Goal: Use online tool/utility: Utilize a website feature to perform a specific function

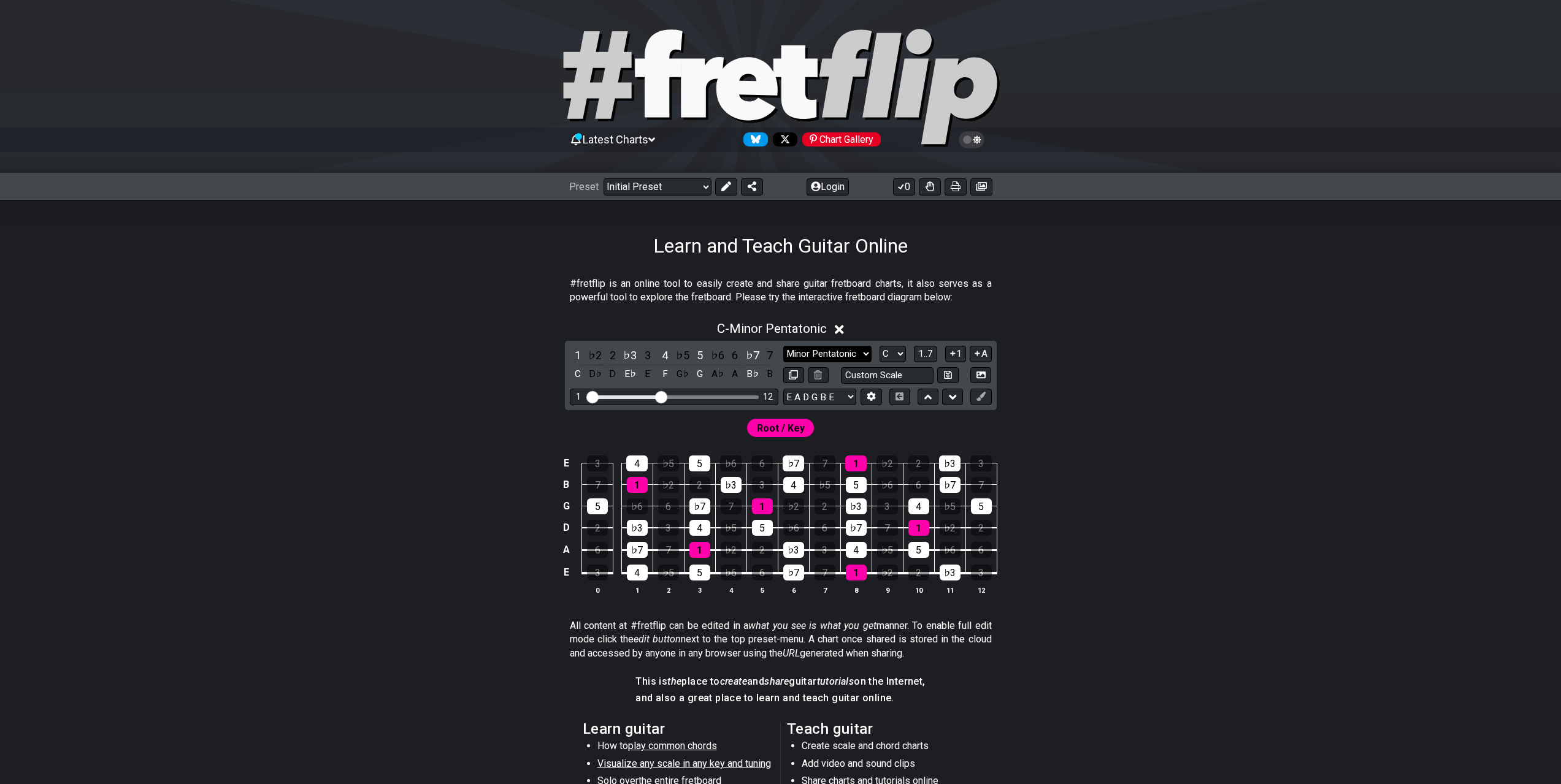
click at [804, 347] on select "Minor Pentatonic Click to edit Minor Pentatonic Major Pentatonic Minor Blues Ma…" at bounding box center [827, 354] width 88 height 17
select select "Phrygian"
click at [783, 345] on select "Minor Pentatonic Click to edit Minor Pentatonic Major Pentatonic Minor Blues Ma…" at bounding box center [827, 354] width 88 height 17
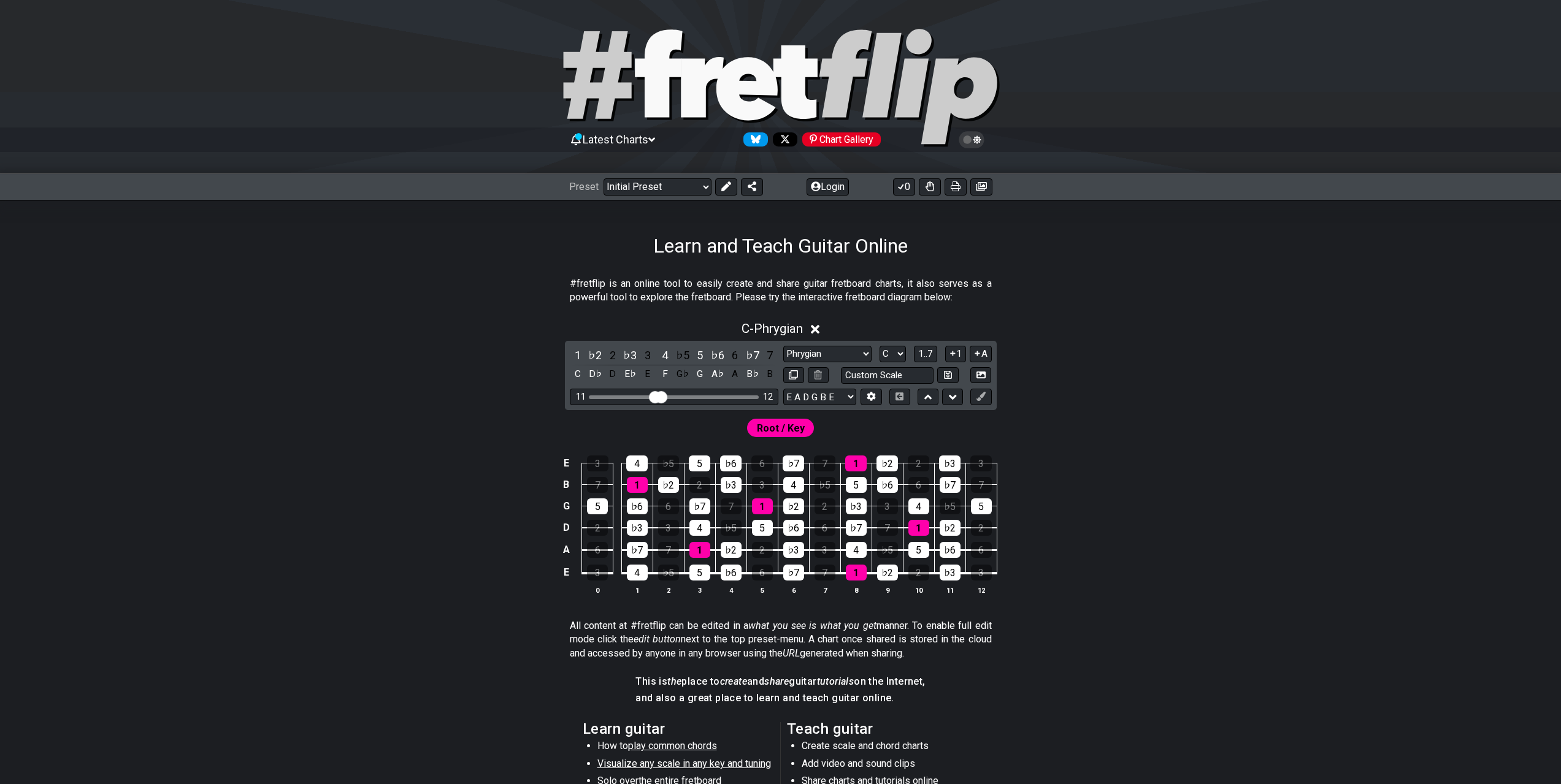
drag, startPoint x: 593, startPoint y: 393, endPoint x: 662, endPoint y: 396, distance: 69.1
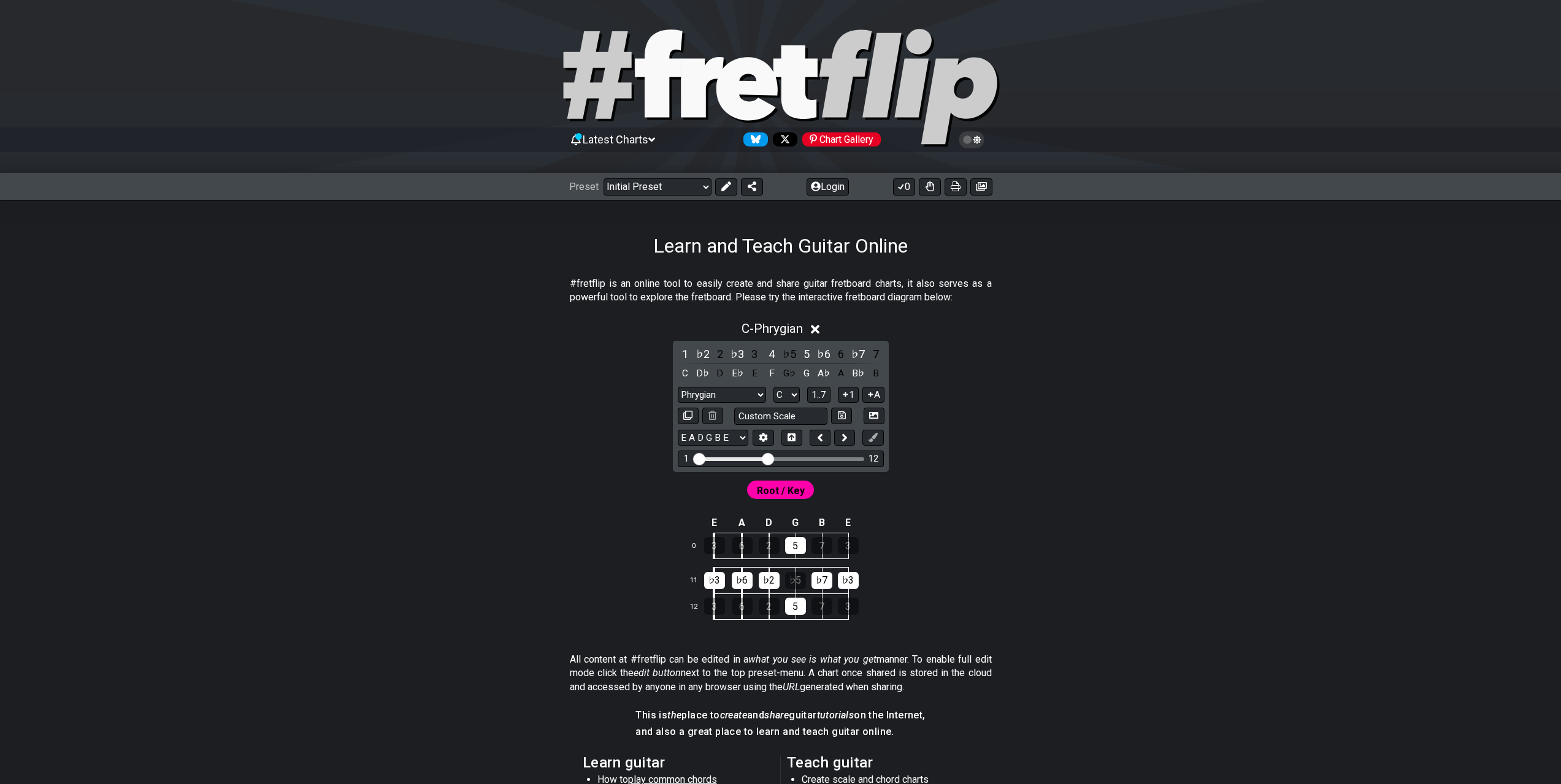
drag, startPoint x: 757, startPoint y: 458, endPoint x: 644, endPoint y: 458, distance: 113.0
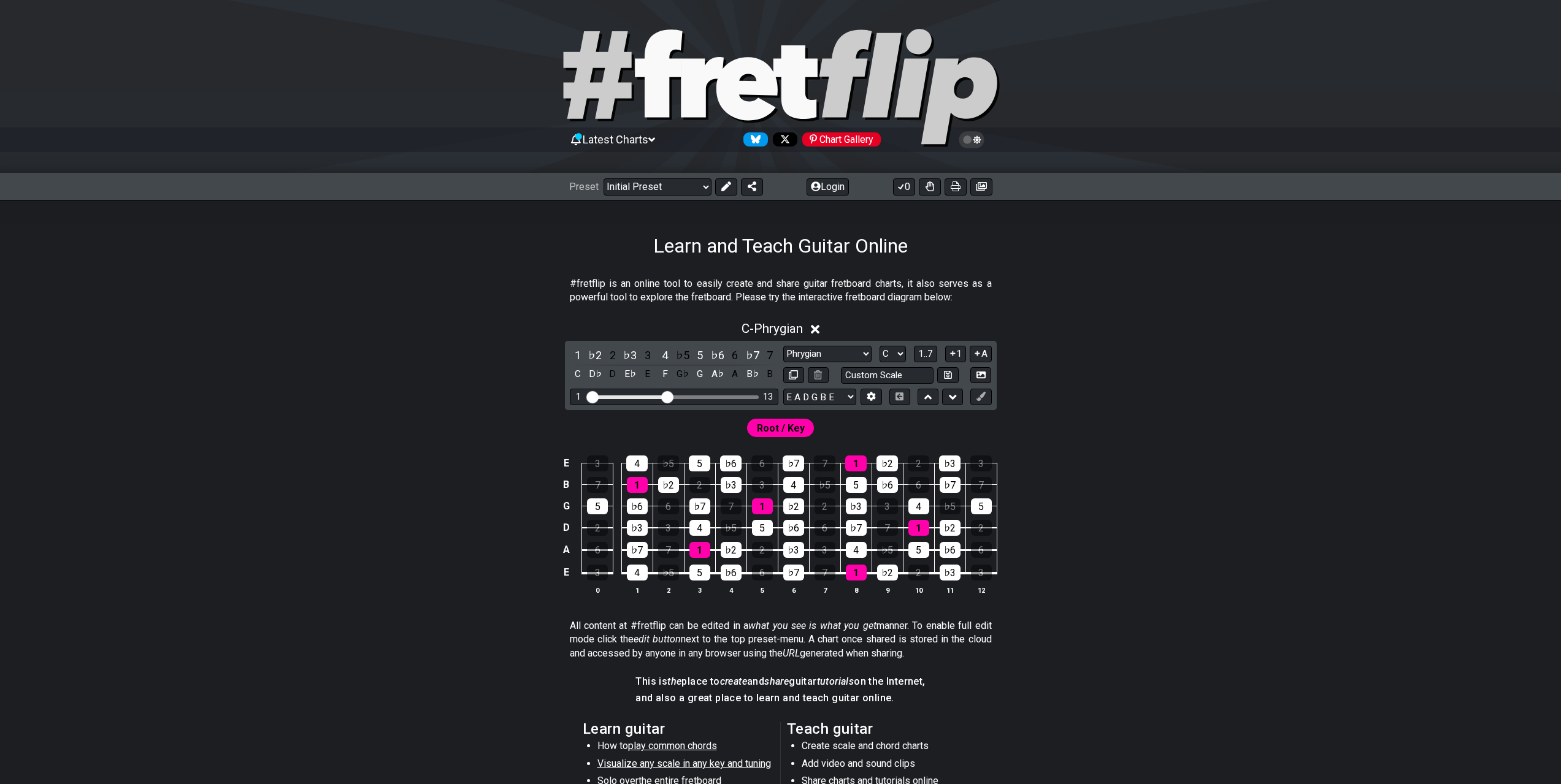
click at [666, 396] on input "Visible fret range" at bounding box center [674, 396] width 174 height 0
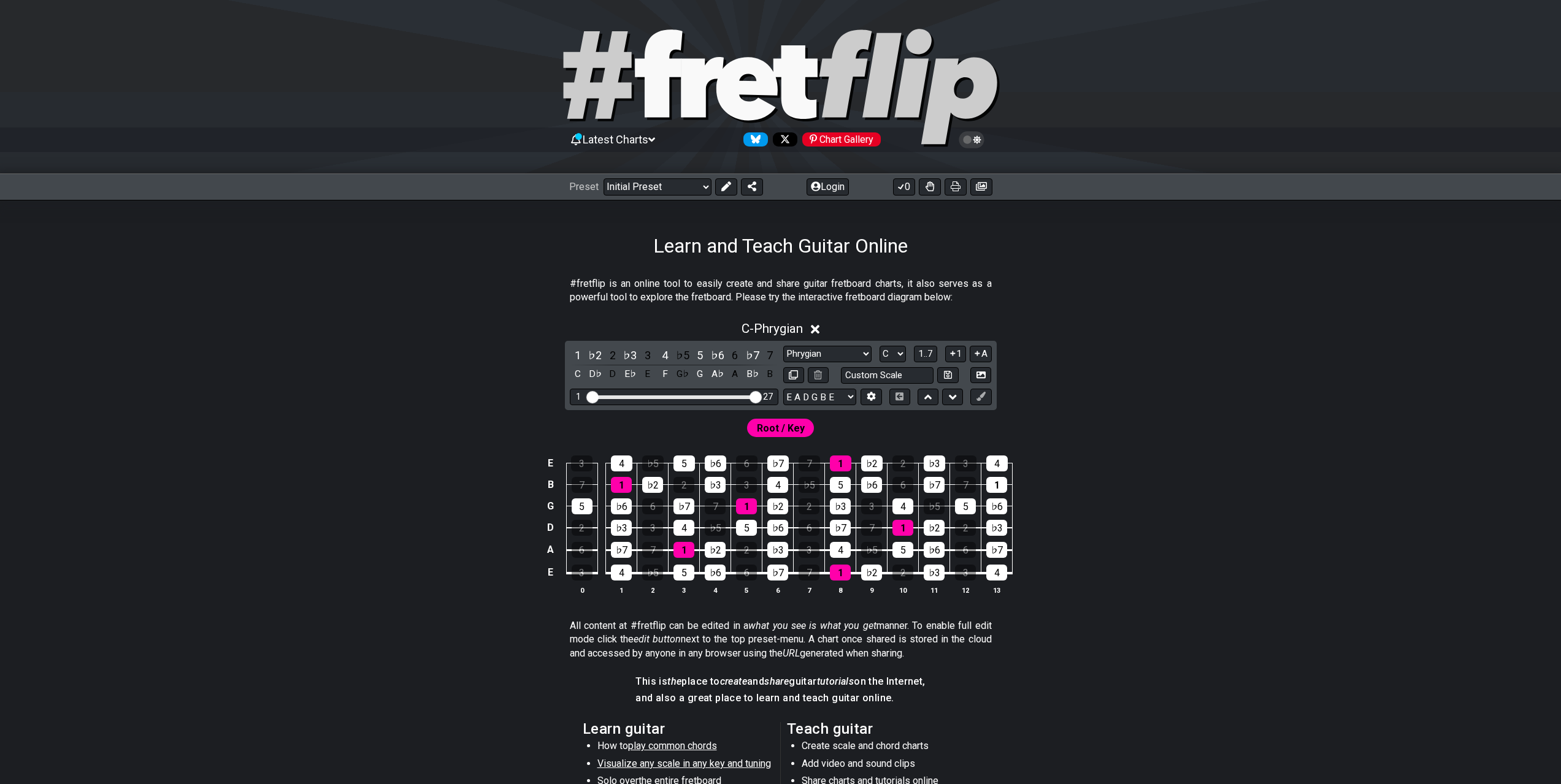
drag, startPoint x: 666, startPoint y: 395, endPoint x: 762, endPoint y: 395, distance: 96.0
click at [761, 396] on input "Visible fret range" at bounding box center [674, 396] width 174 height 0
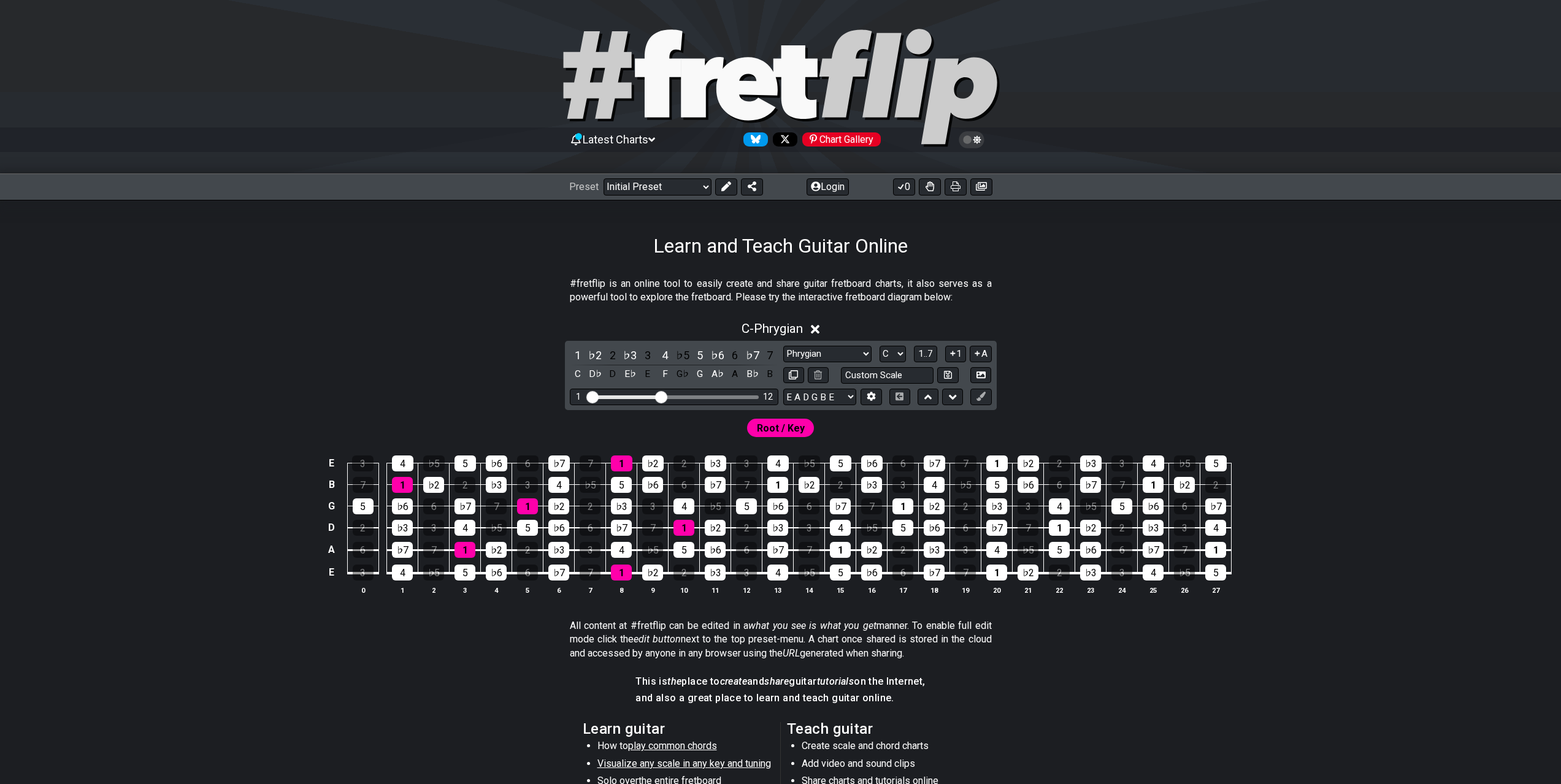
drag, startPoint x: 759, startPoint y: 398, endPoint x: 662, endPoint y: 394, distance: 97.1
click at [662, 396] on input "Visible fret range" at bounding box center [674, 396] width 174 height 0
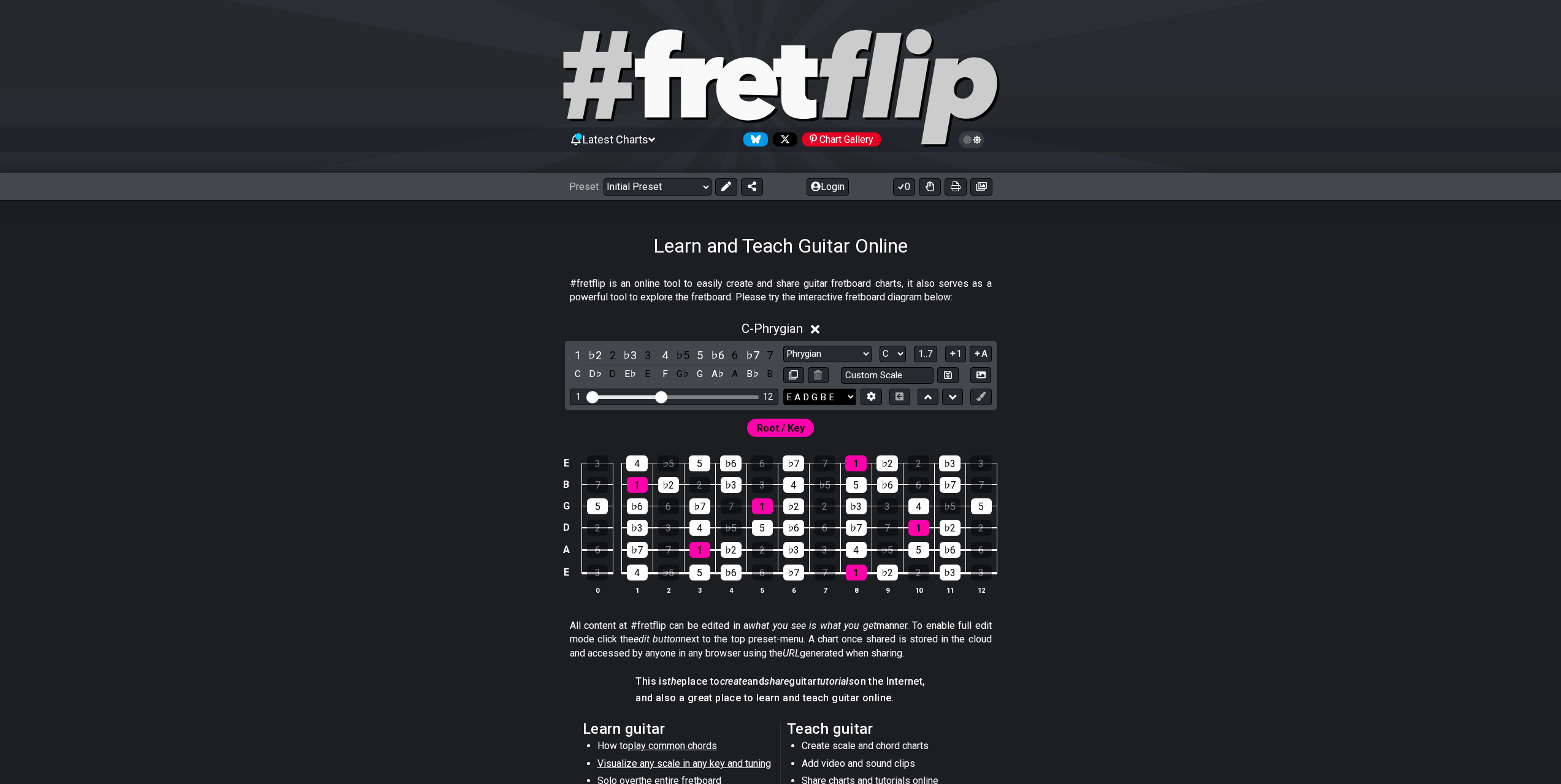
click at [789, 395] on select "E A D G B E E A D G B E E A D G B E B E A D F♯ B A D G C E A D A D G B E E♭ A♭ …" at bounding box center [819, 397] width 73 height 17
click at [439, 466] on div "E 3 4 ♭5 5 ♭6 6 ♭7 7 1 ♭2 2 ♭3 3 B 7 1 ♭2 2 ♭3 3 4 ♭5 5 ♭6 6 ♭7 7 G 5 ♭6 6 ♭7 7…" at bounding box center [780, 525] width 957 height 172
click at [931, 357] on span "1..7" at bounding box center [925, 354] width 15 height 11
click at [931, 357] on button "..." at bounding box center [925, 354] width 21 height 17
click at [931, 357] on span "C.." at bounding box center [925, 354] width 10 height 11
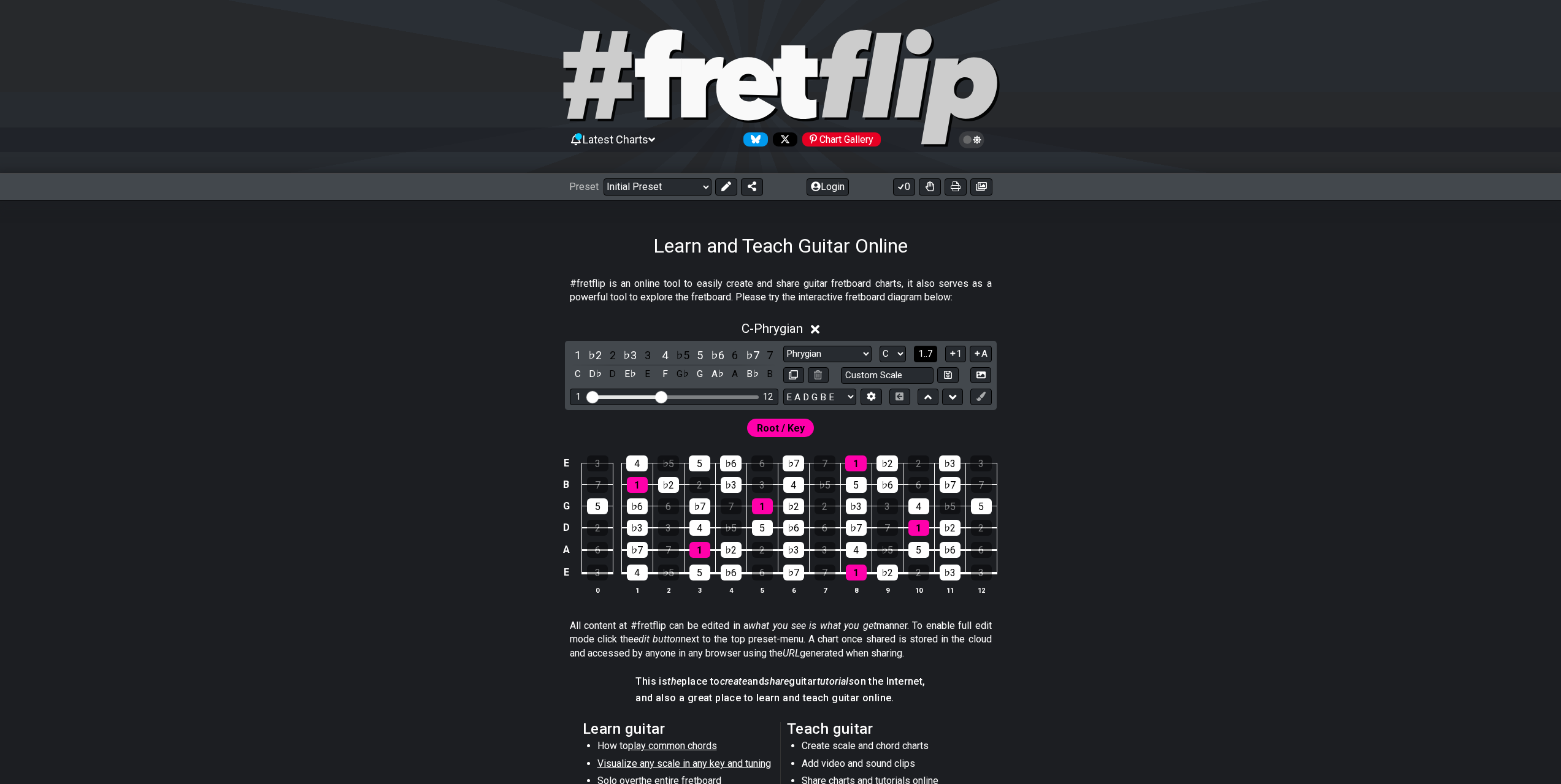
click at [924, 357] on span "1..7" at bounding box center [925, 354] width 15 height 11
click at [924, 357] on span "..." at bounding box center [926, 354] width 6 height 11
click at [924, 357] on span "C.." at bounding box center [925, 354] width 10 height 11
click at [924, 357] on span "1..7" at bounding box center [925, 354] width 15 height 11
click at [924, 357] on span "..." at bounding box center [926, 354] width 6 height 11
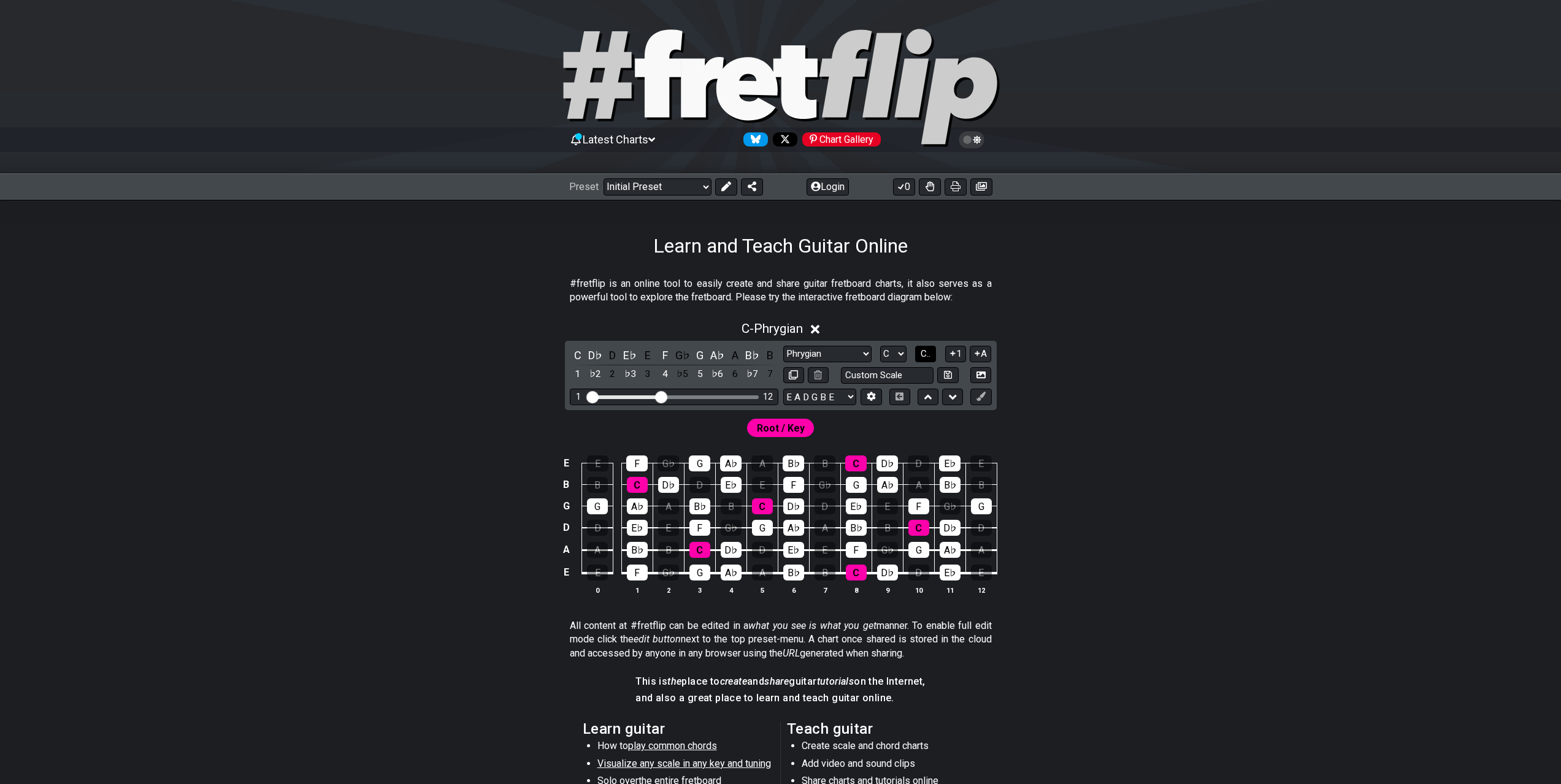
click at [921, 357] on span "C.." at bounding box center [925, 354] width 10 height 11
click at [921, 352] on span "1..7" at bounding box center [925, 354] width 15 height 11
click at [921, 352] on button "..." at bounding box center [925, 354] width 21 height 17
click at [827, 393] on select "E A D G B E E A D G B E E A D G B E B E A D F♯ B A D G C E A D A D G B E E♭ A♭ …" at bounding box center [819, 397] width 73 height 17
click at [595, 353] on div "D♭" at bounding box center [594, 356] width 16 height 17
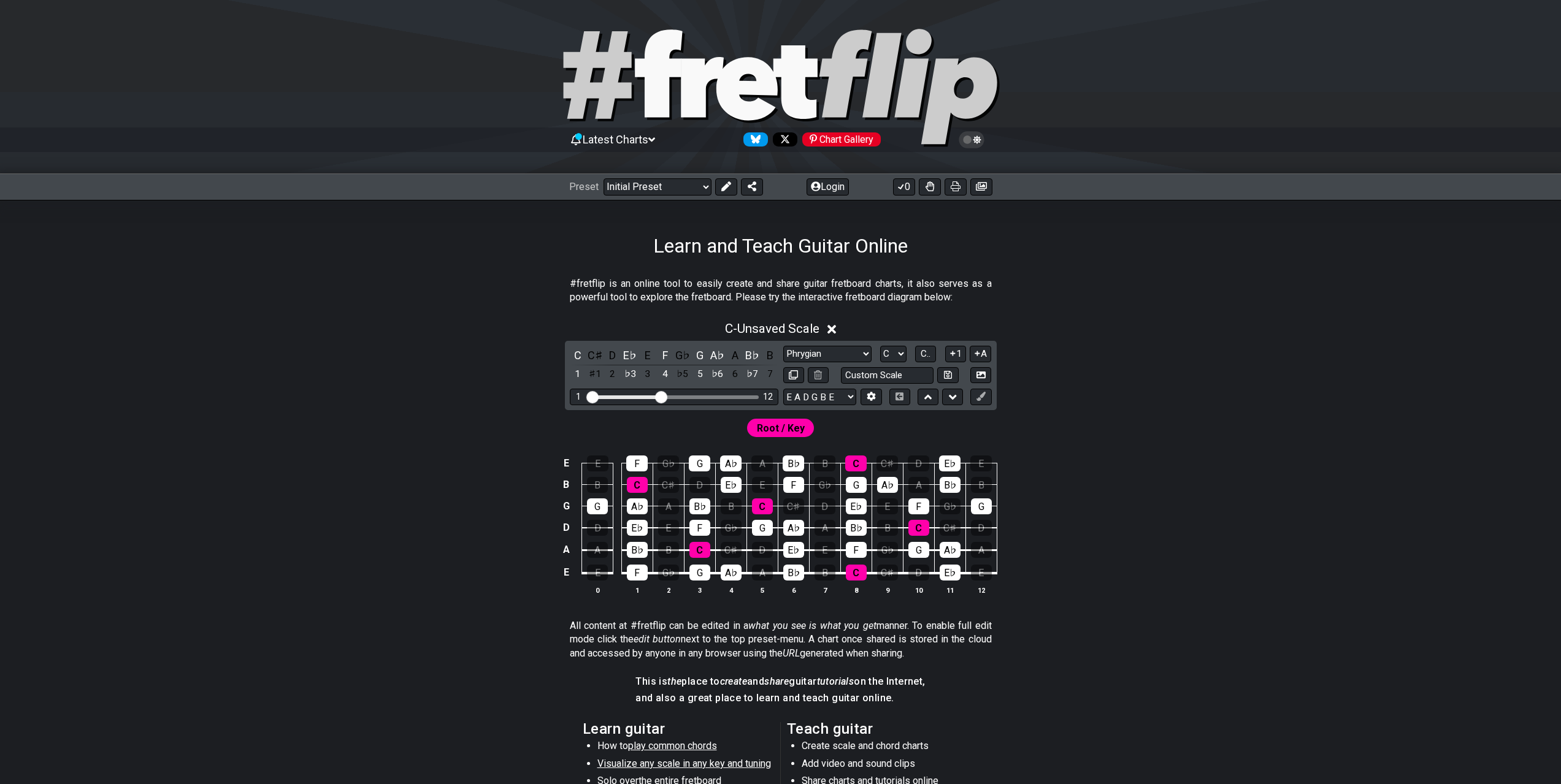
click at [595, 353] on div "C♯" at bounding box center [594, 356] width 16 height 17
click at [595, 353] on div "D♭" at bounding box center [594, 356] width 16 height 17
click at [573, 356] on div "C" at bounding box center [577, 356] width 16 height 17
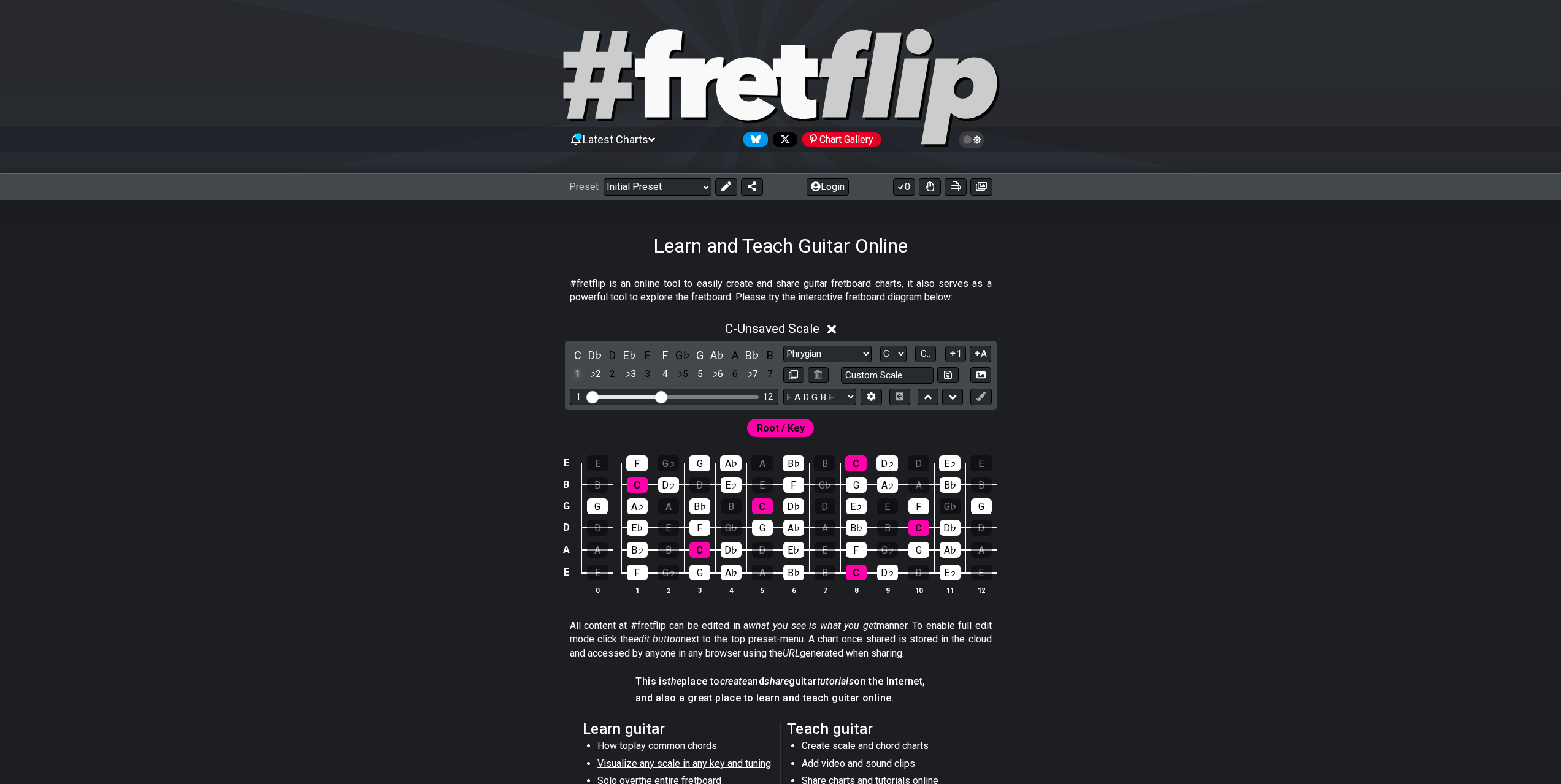
click at [578, 376] on div "1" at bounding box center [577, 374] width 16 height 17
click at [852, 399] on select "E A D G B E E A D G B E E A D G B E B E A D F♯ B A D G C E A D A D G B E E♭ A♭ …" at bounding box center [819, 397] width 73 height 17
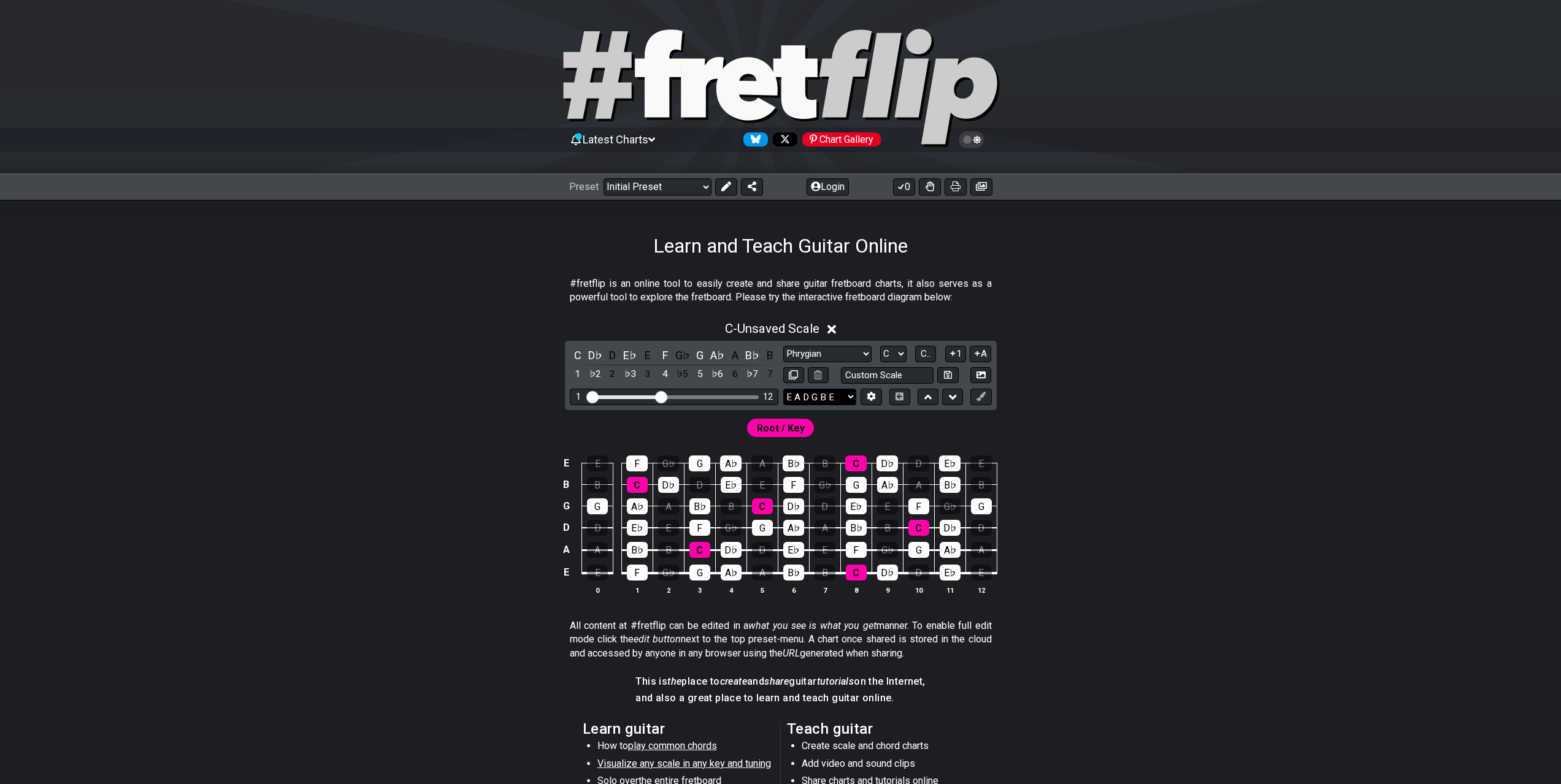
select select "E A D G B E"
click at [783, 389] on select "E A D G B E E A D G B E E A D G B E B E A D F♯ B A D G C E A D A D G B E E♭ A♭ …" at bounding box center [819, 397] width 73 height 17
click at [567, 573] on td "E" at bounding box center [566, 572] width 15 height 23
click at [568, 570] on td "x" at bounding box center [566, 572] width 15 height 23
drag, startPoint x: 568, startPoint y: 570, endPoint x: 541, endPoint y: 579, distance: 28.5
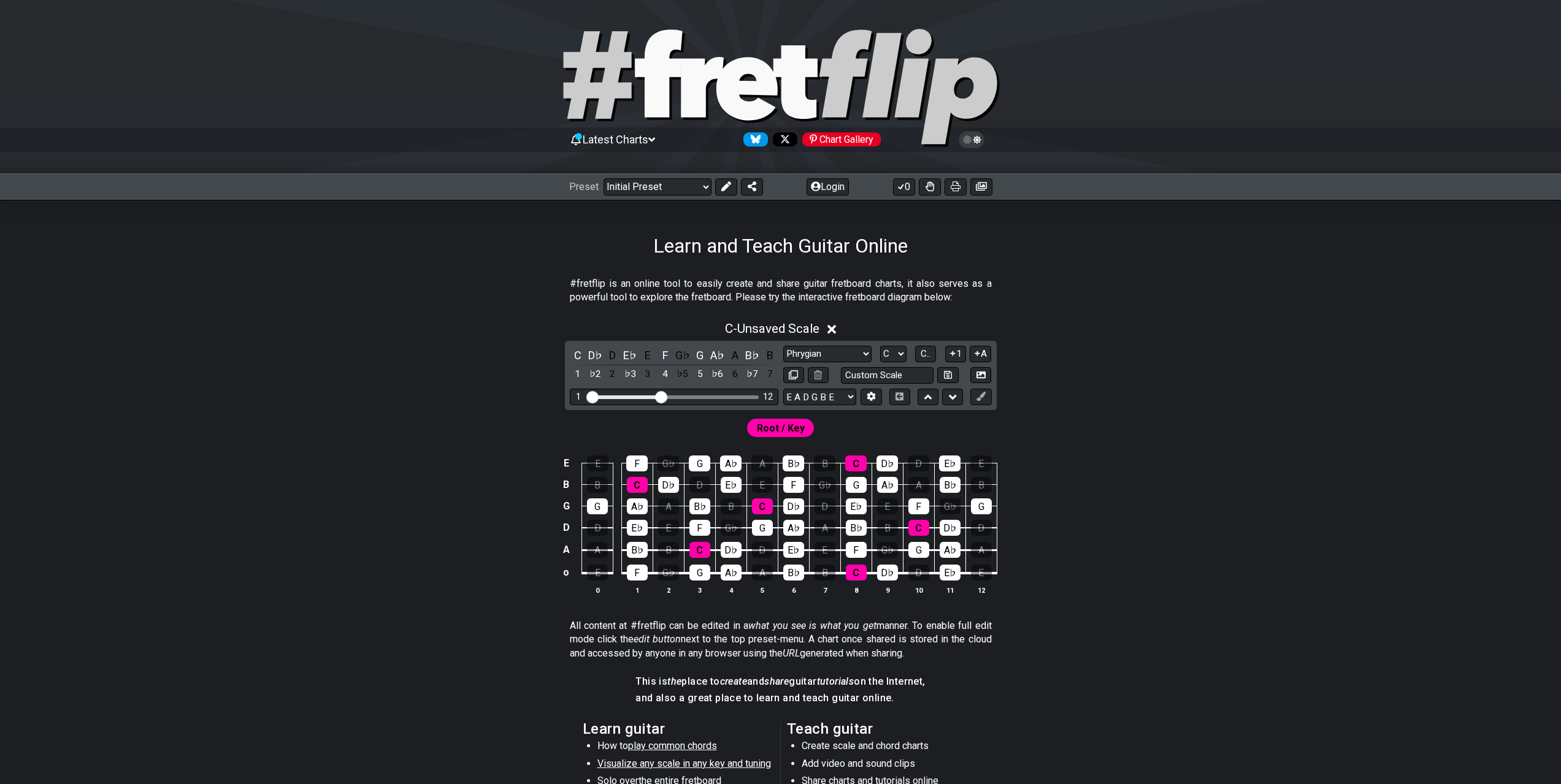
click at [541, 579] on div "E E F G♭ G A♭ A B♭ B C D♭ D E♭ E B B C D♭ D E♭ E F G♭ G A♭ A B♭ B G G A♭ A B♭ B…" at bounding box center [780, 525] width 957 height 172
click at [563, 573] on td "o" at bounding box center [566, 572] width 15 height 23
click at [562, 574] on td at bounding box center [566, 572] width 15 height 23
click at [566, 574] on td "E" at bounding box center [566, 572] width 15 height 23
click at [566, 574] on td "x" at bounding box center [566, 572] width 15 height 23
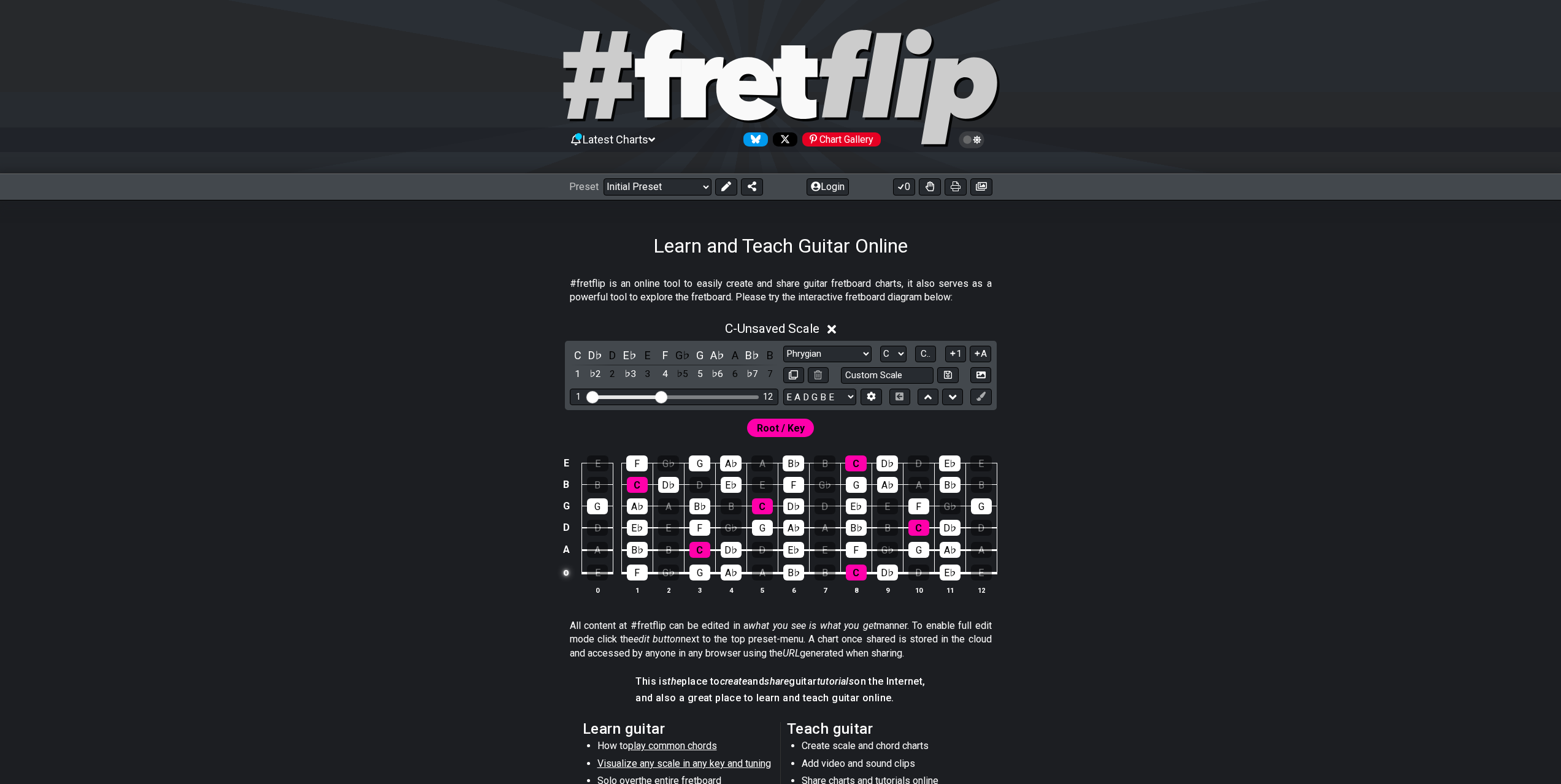
click at [566, 574] on td "o" at bounding box center [566, 572] width 15 height 23
click at [566, 574] on td at bounding box center [566, 572] width 15 height 23
click at [812, 399] on select "E A D G B E E A D G B E E A D G B E B E A D F♯ B A D G C E A D A D G B E E♭ A♭ …" at bounding box center [819, 397] width 73 height 17
click at [476, 410] on div "C - Unsaved Scale C D♭ D E♭ E F G♭ G A♭ A B♭ B 1 ♭2 2 ♭3 3 4 ♭5 5 ♭6 6 ♭7 7 Min…" at bounding box center [780, 462] width 957 height 298
click at [810, 357] on select "Minor Pentatonic Click to edit Minor Pentatonic Major Pentatonic Minor Blues Ma…" at bounding box center [827, 354] width 88 height 17
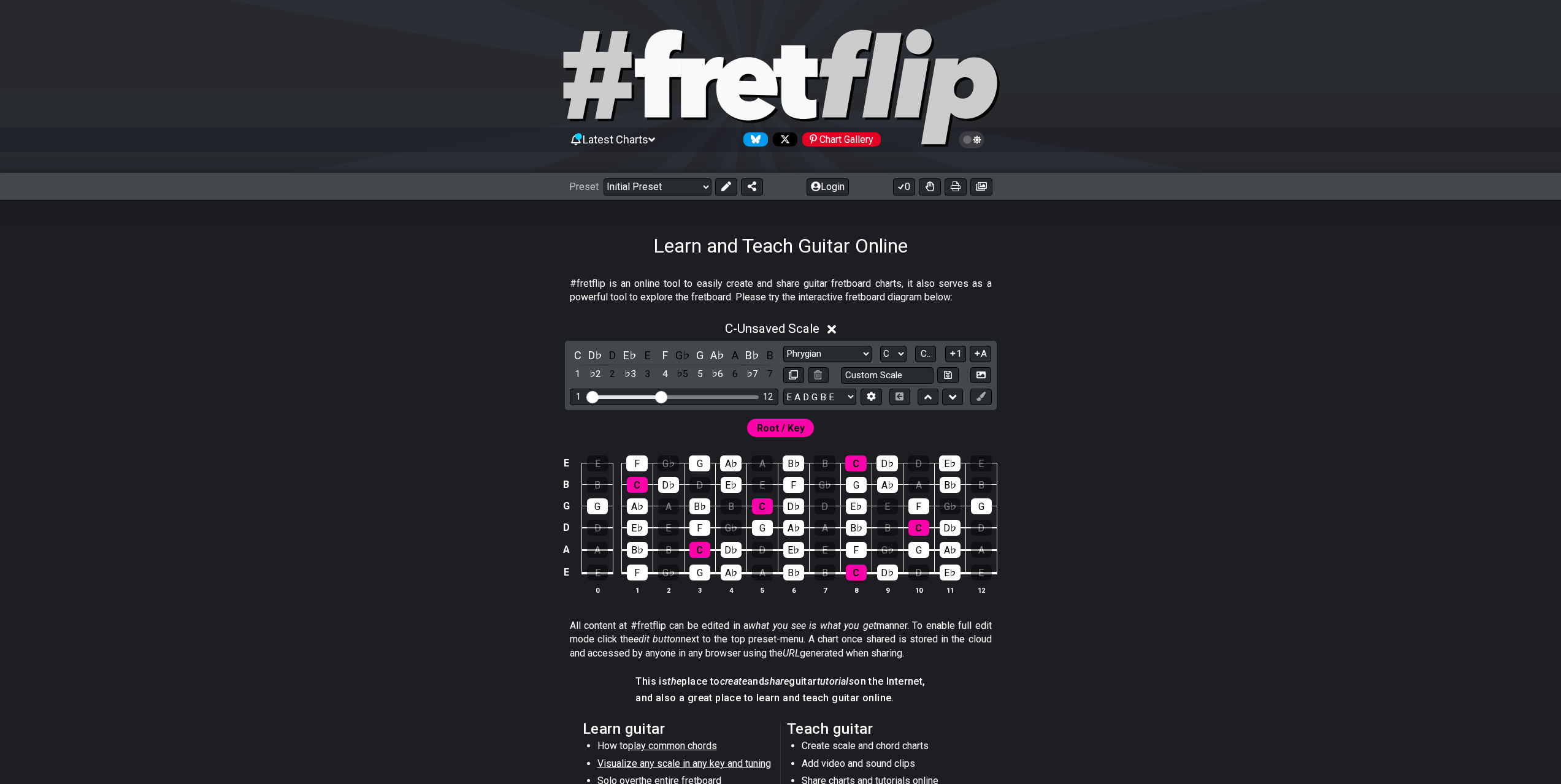
click at [909, 323] on div "C - Unsaved Scale" at bounding box center [780, 325] width 957 height 23
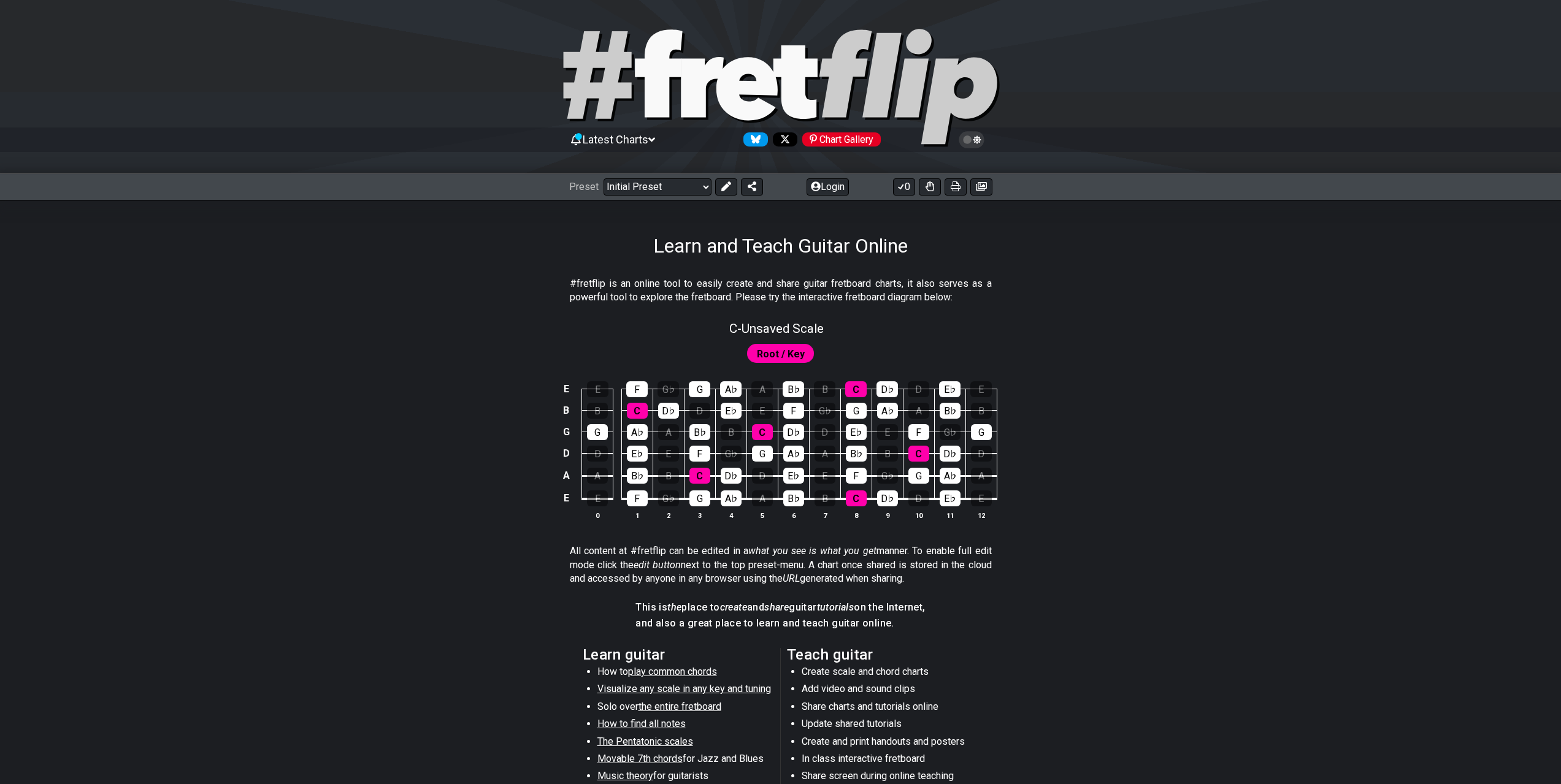
click at [861, 329] on div "C - Unsaved Scale" at bounding box center [780, 324] width 957 height 21
select select "Phrygian"
select select "C"
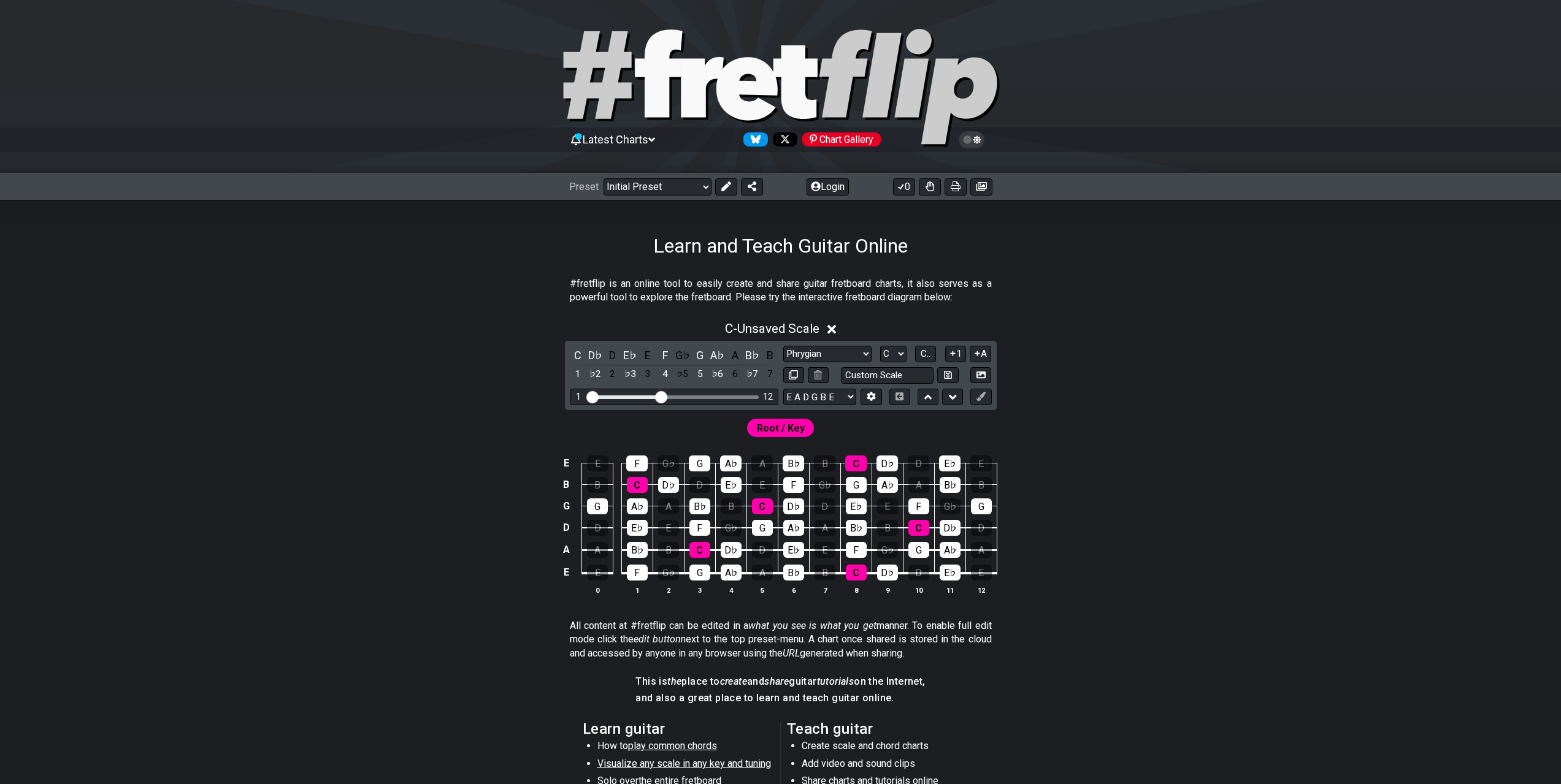
click at [861, 329] on div "C - Unsaved Scale" at bounding box center [780, 325] width 957 height 23
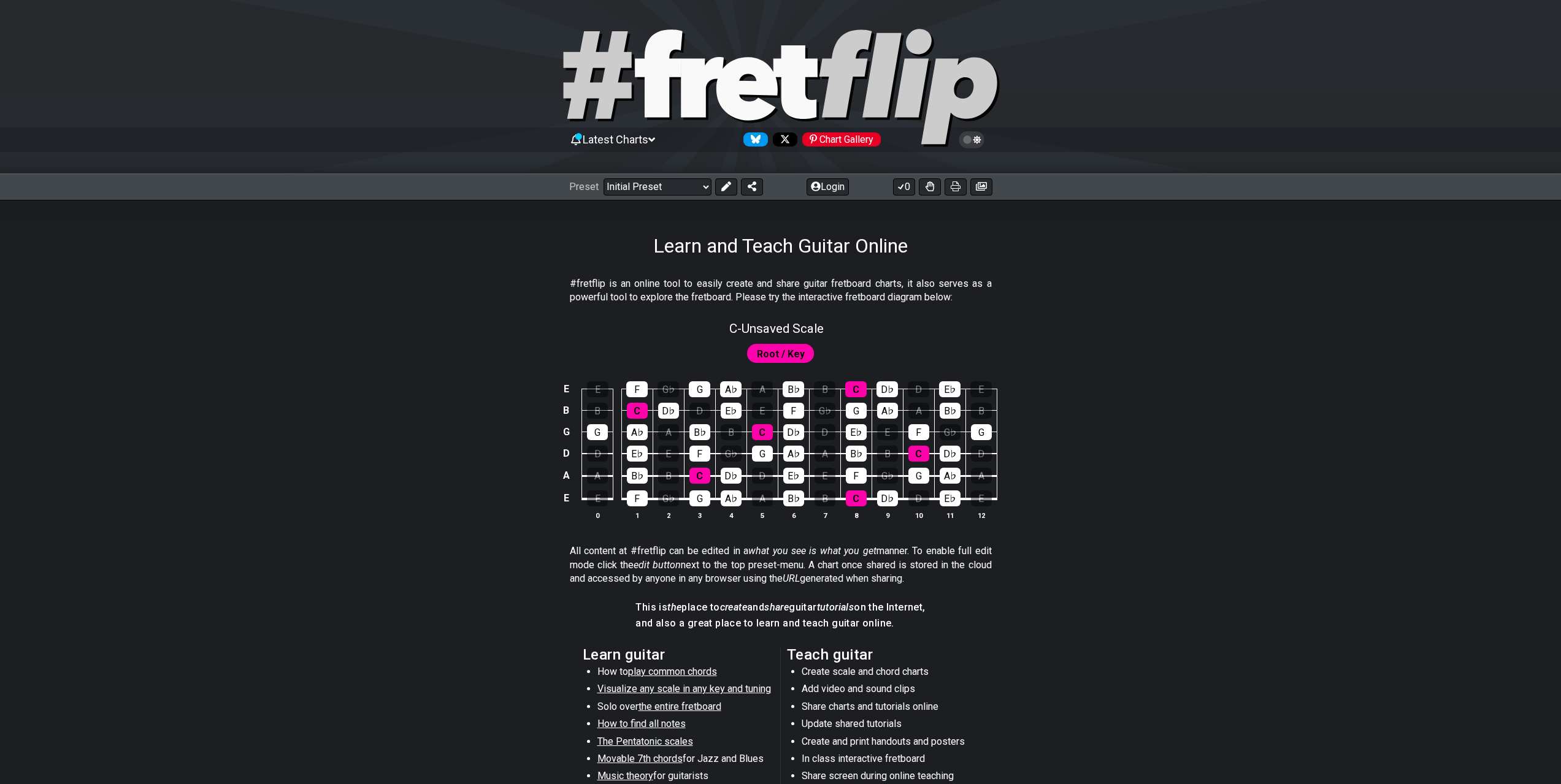
click at [861, 329] on div "C - Unsaved Scale" at bounding box center [780, 324] width 957 height 21
select select "Phrygian"
select select "C"
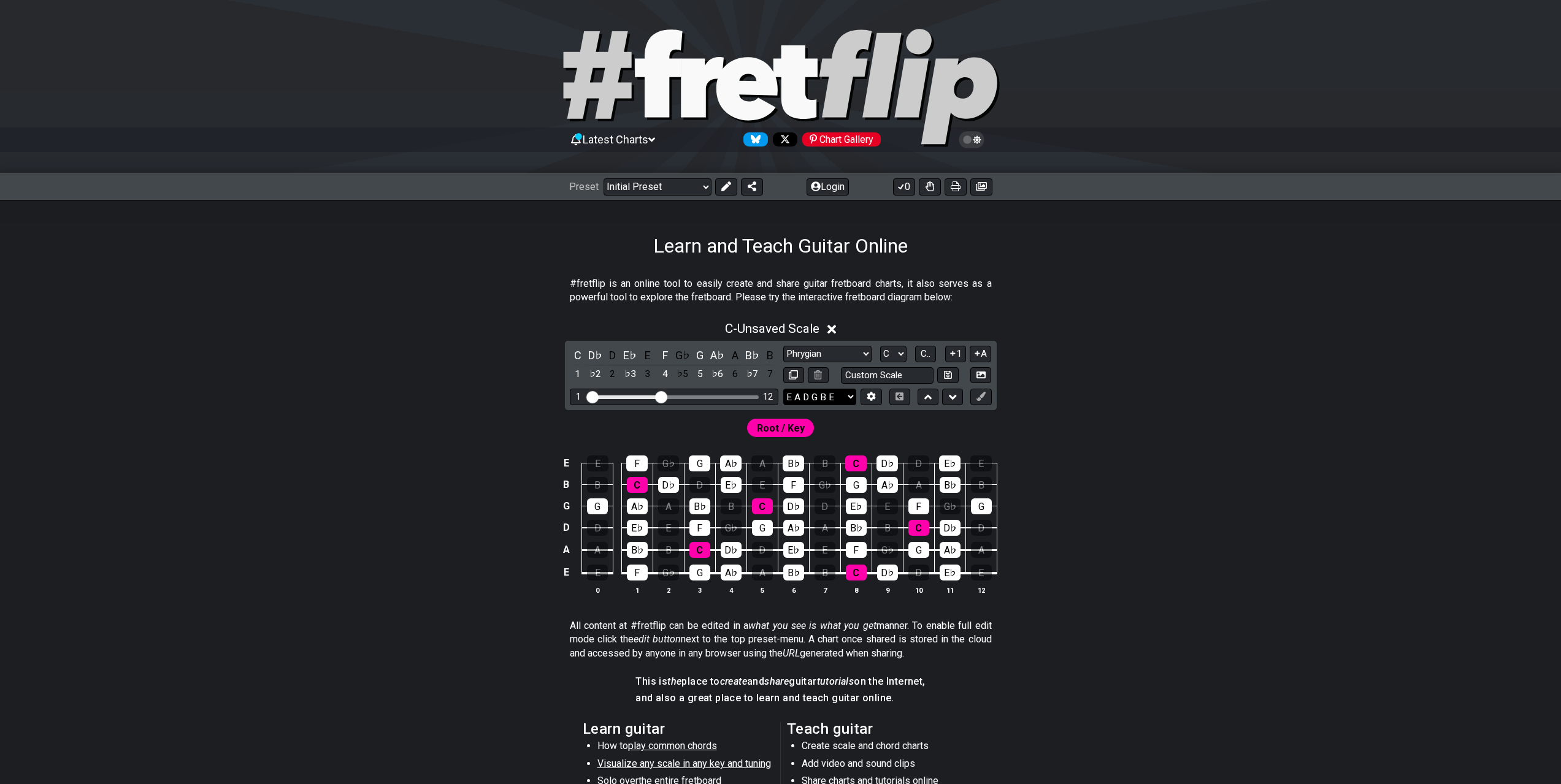
click at [816, 397] on select "E A D G B E E A D G B E E A D G B E B E A D F♯ B A D G C E A D A D G B E E♭ A♭ …" at bounding box center [819, 397] width 73 height 17
click at [805, 397] on select "E A D G B E E A D G B E E A D G B E B E A D F♯ B A D G C E A D A D G B E E♭ A♭ …" at bounding box center [819, 397] width 73 height 17
click at [1217, 489] on div "E E F G♭ G A♭ A B♭ B C D♭ D E♭ E B B C D♭ D E♭ E F G♭ G A♭ A B♭ B G G A♭ A B♭ B…" at bounding box center [780, 525] width 957 height 172
click at [876, 397] on button at bounding box center [871, 397] width 21 height 17
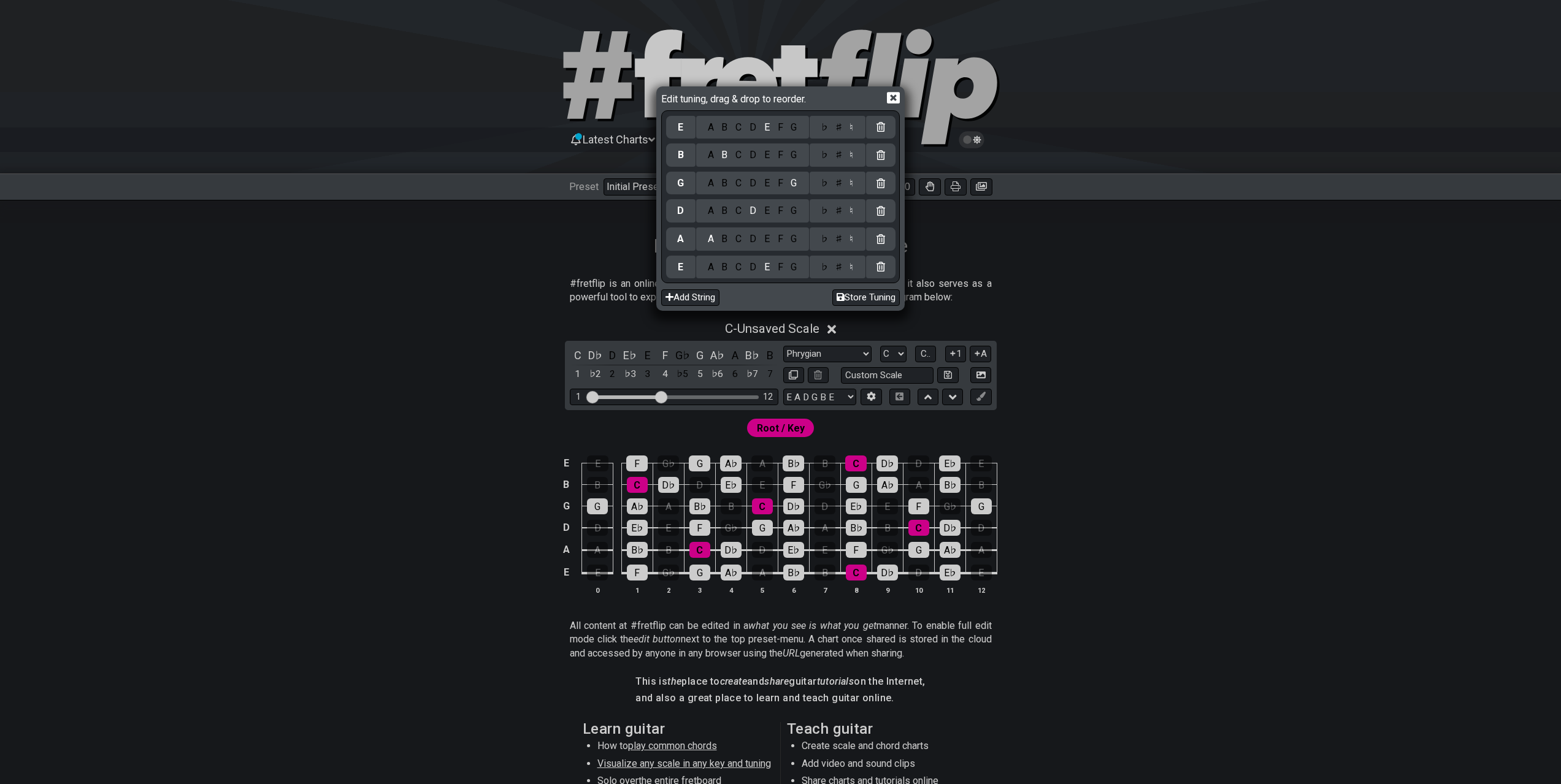
click at [680, 275] on div "E" at bounding box center [681, 267] width 29 height 23
click at [686, 296] on button "Add String" at bounding box center [690, 298] width 58 height 17
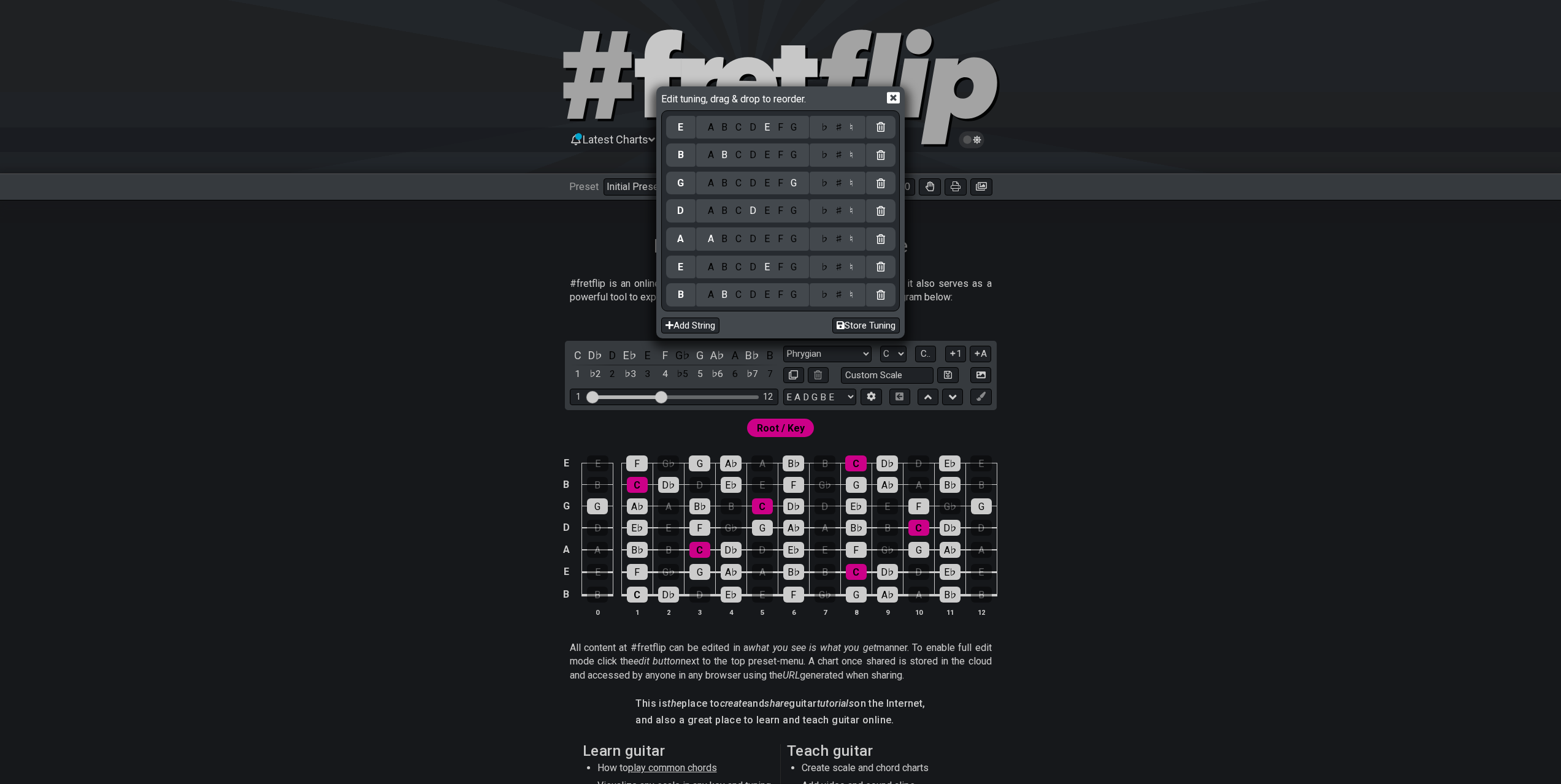
click at [680, 299] on div "B" at bounding box center [681, 295] width 6 height 14
click at [779, 267] on div "F" at bounding box center [780, 267] width 14 height 14
click at [835, 265] on div "♯" at bounding box center [839, 267] width 15 height 14
click at [725, 241] on div "B" at bounding box center [724, 239] width 14 height 14
click at [771, 219] on div "A B C D E F G" at bounding box center [752, 210] width 112 height 23
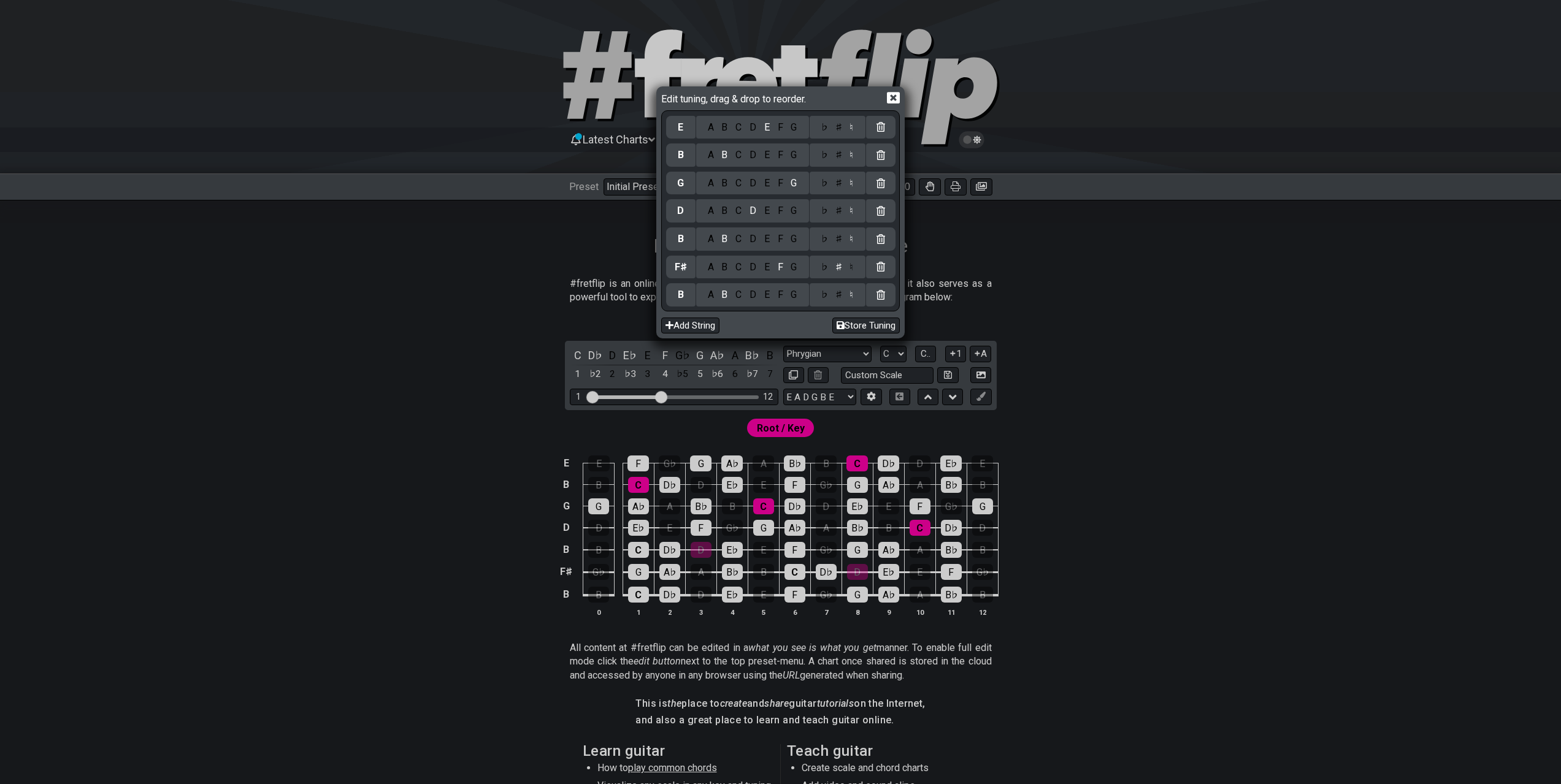
click at [771, 217] on div "A B C D E F G" at bounding box center [752, 210] width 112 height 23
click at [768, 216] on div "E" at bounding box center [767, 211] width 14 height 14
click at [842, 182] on div "♯" at bounding box center [839, 183] width 15 height 14
click at [741, 160] on div "C" at bounding box center [738, 155] width 14 height 14
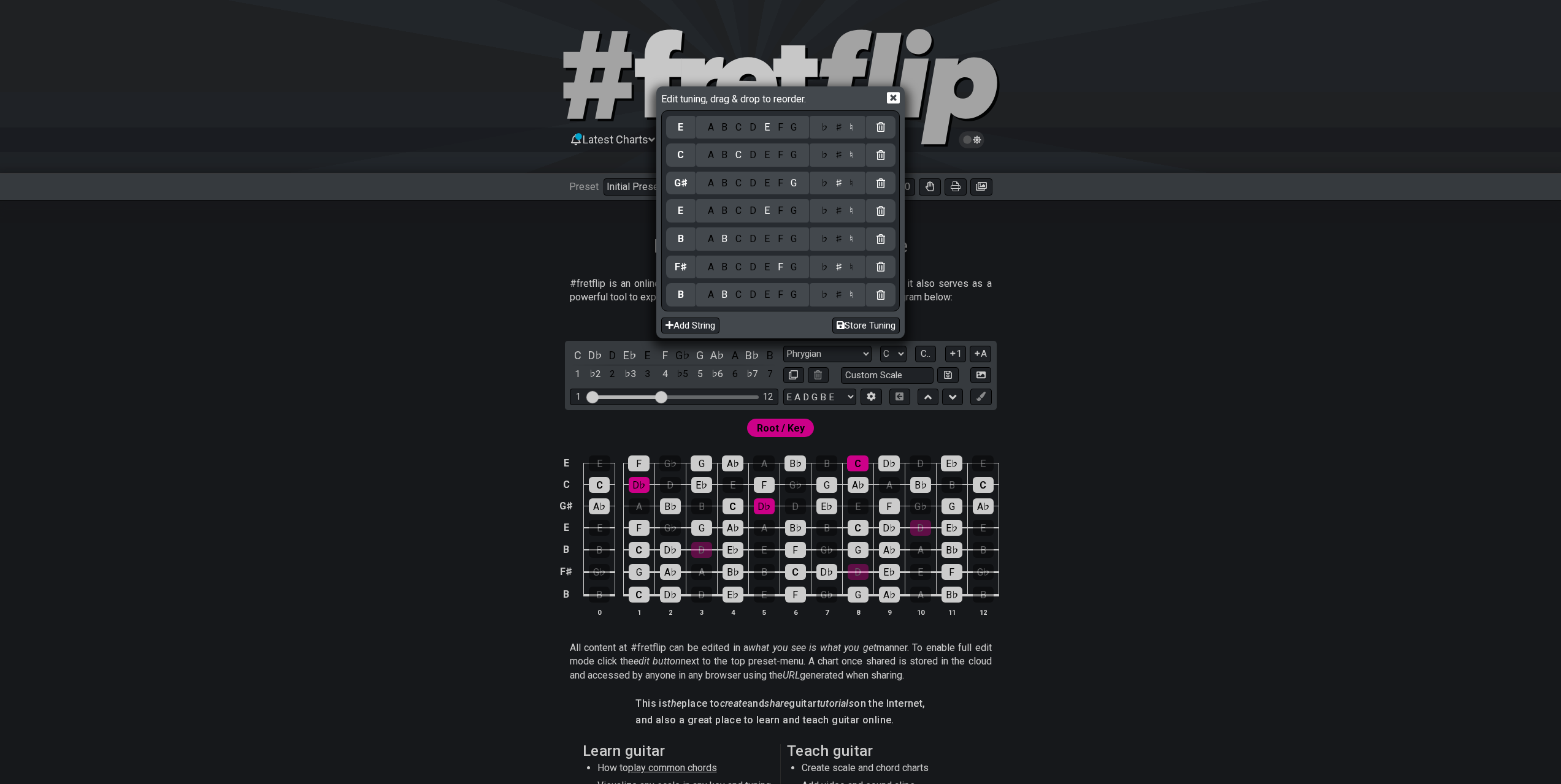
click at [837, 156] on div "♯" at bounding box center [839, 155] width 15 height 14
click at [471, 295] on div "Edit tuning, drag & drop to reorder. E A B C D E F G ♭ ♯ ♮ C♯ A B C D E F G ♭ ♯…" at bounding box center [780, 392] width 1561 height 784
click at [852, 327] on button "Store Tuning" at bounding box center [865, 326] width 67 height 17
select select "B F# B E G# C# E"
click at [1132, 328] on div "Edit tuning, drag & drop to reorder. E A B C D E F G ♭ ♯ ♮ C♯ A B C D E F G ♭ ♯…" at bounding box center [780, 392] width 1561 height 784
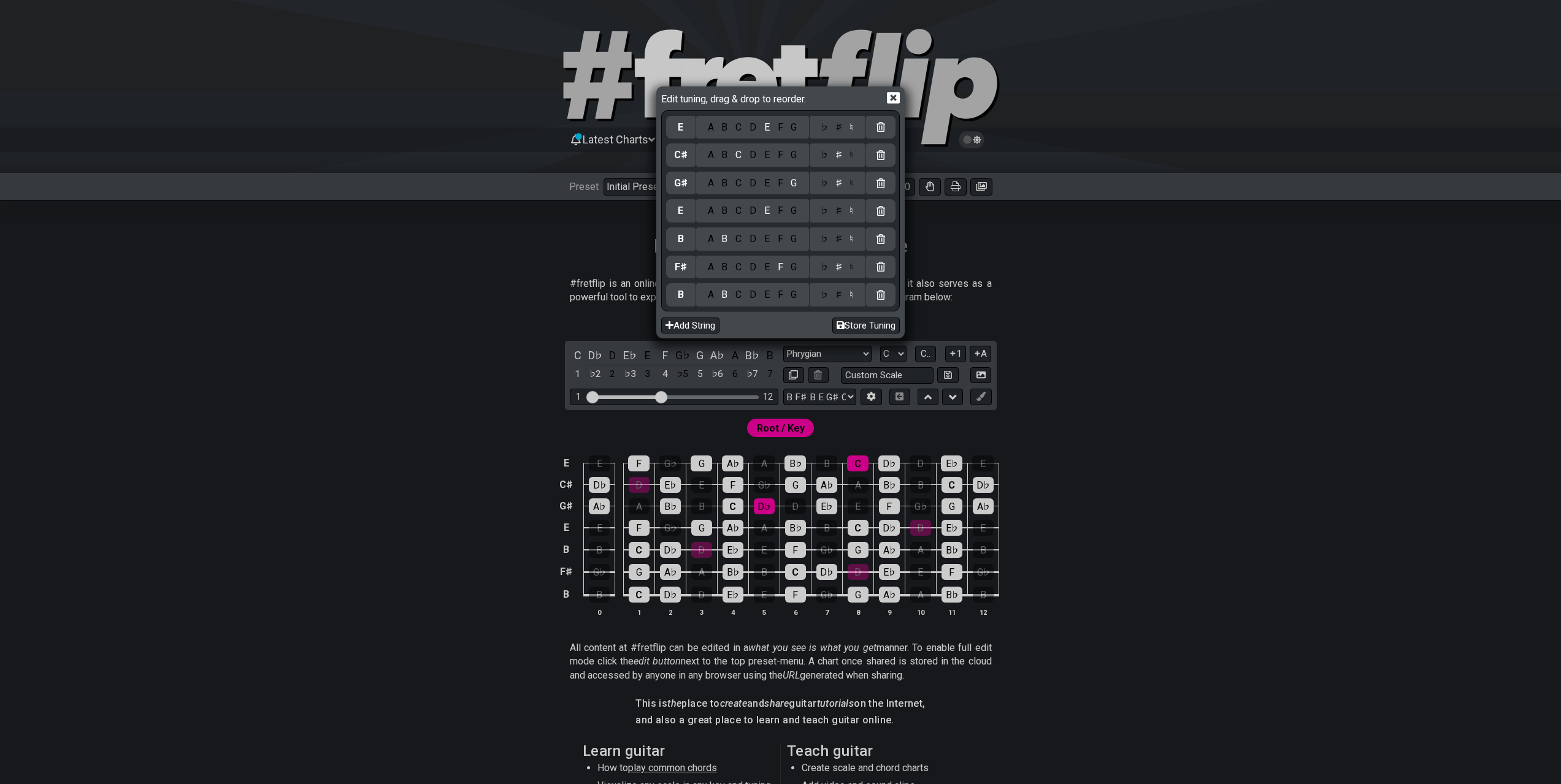
click at [851, 398] on div "Edit tuning, drag & drop to reorder. E A B C D E F G ♭ ♯ ♮ C♯ A B C D E F G ♭ ♯…" at bounding box center [780, 392] width 1561 height 784
click at [889, 97] on icon at bounding box center [893, 98] width 13 height 12
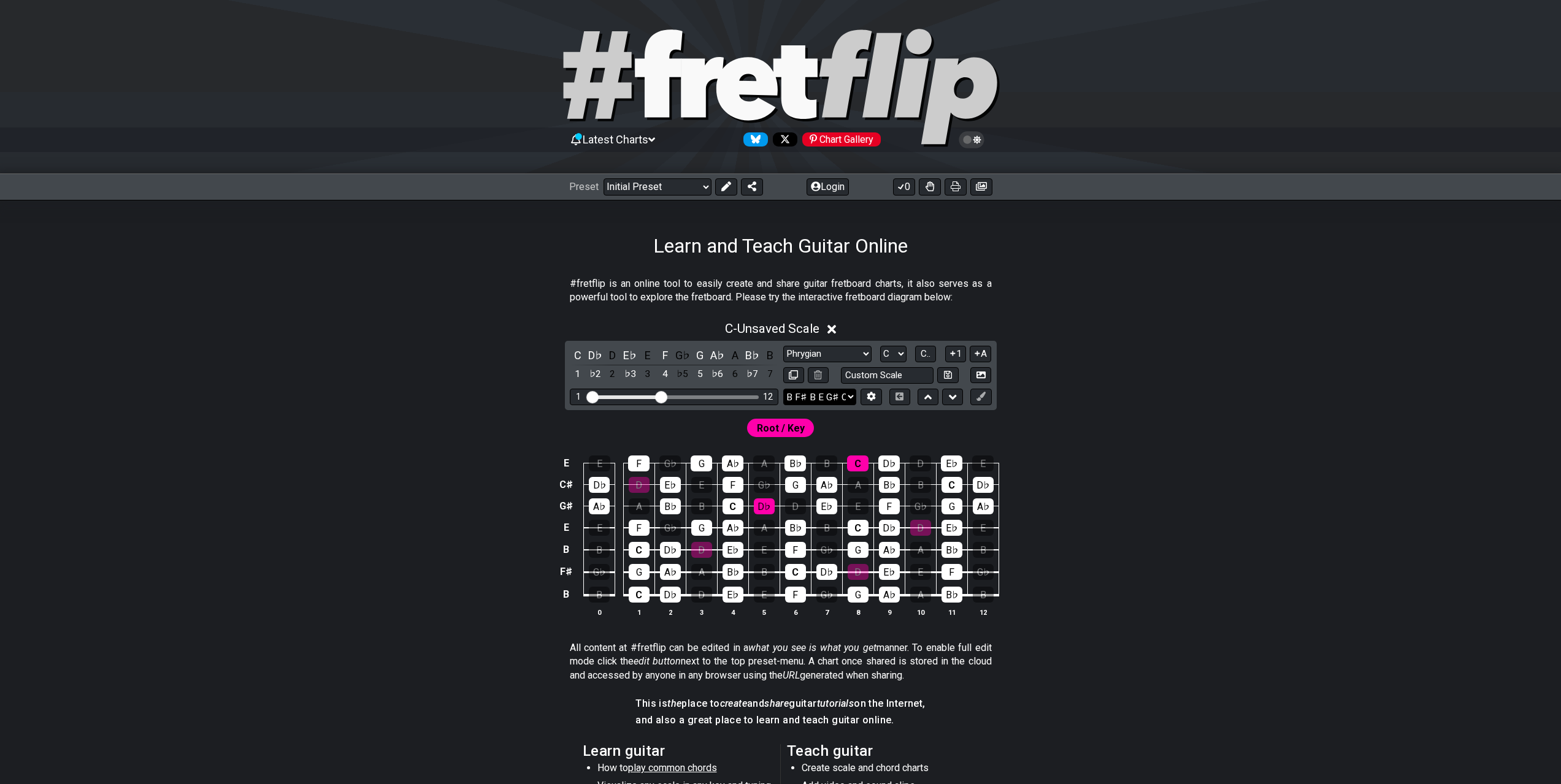
click at [849, 397] on select "E A D G B E B F♯ B E G♯ C♯ E E A D G B E B E A D F♯ B A D G C E A D A D G B E E…" at bounding box center [819, 397] width 73 height 17
click at [1108, 404] on div "C - Unsaved Scale C D♭ D E♭ E F G♭ G A♭ A B♭ B 1 ♭2 2 ♭3 3 4 ♭5 5 ♭6 6 ♭7 7 Min…" at bounding box center [780, 474] width 957 height 320
click at [847, 350] on select "Minor Pentatonic Click to edit Minor Pentatonic Major Pentatonic Minor Blues Ma…" at bounding box center [827, 354] width 88 height 17
select select "Minor"
click at [783, 345] on select "Minor Pentatonic Click to edit Minor Pentatonic Major Pentatonic Minor Blues Ma…" at bounding box center [827, 354] width 88 height 17
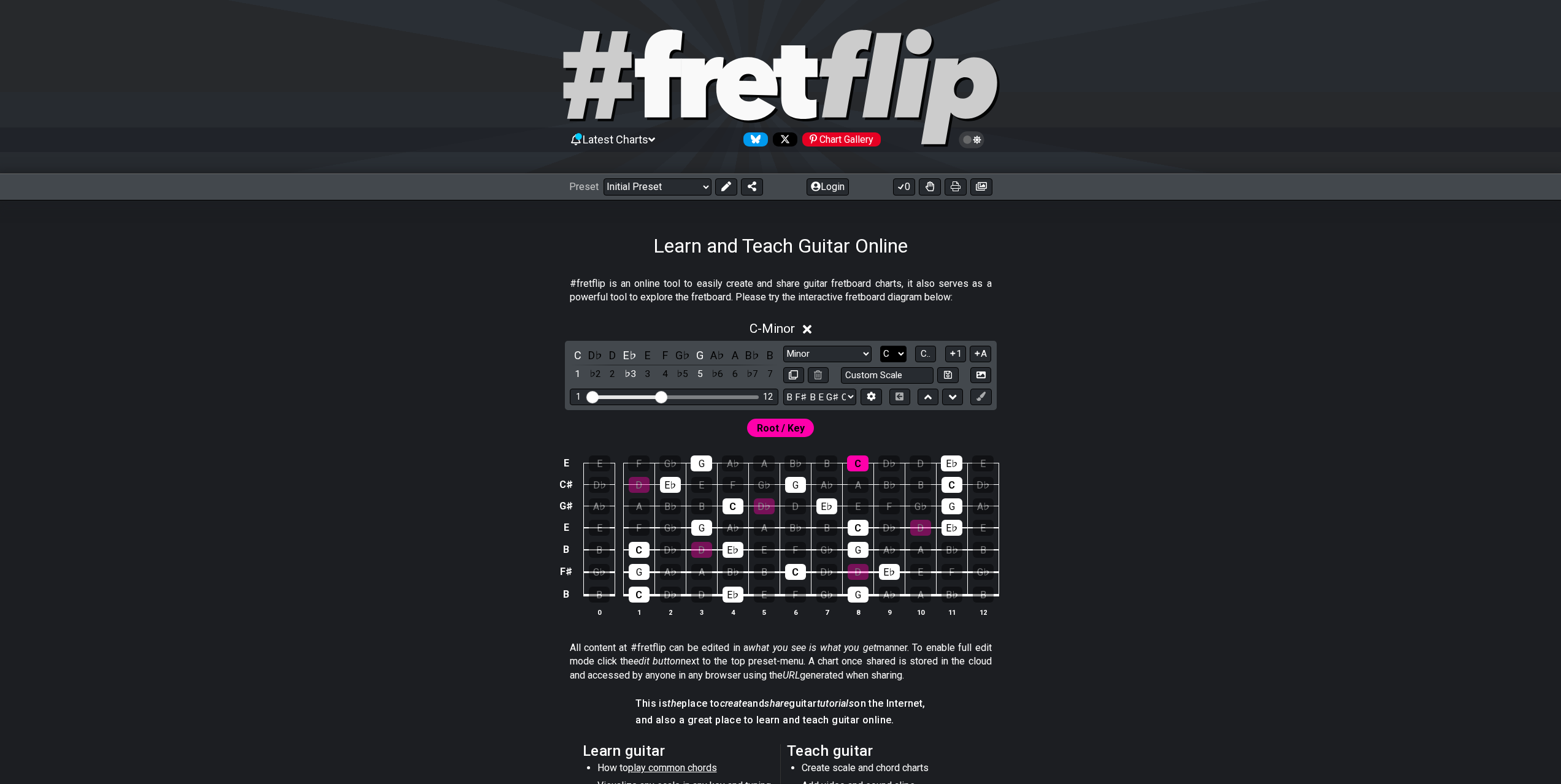
click at [901, 353] on select "A♭ A A♯ B♭ B C C♯ D♭ D D♯ E♭ E F F♯ G♭ G G♯" at bounding box center [893, 354] width 27 height 17
select select "B"
click at [880, 345] on select "A♭ A A♯ B♭ B C C♯ D♭ D D♯ E♭ E F F♯ G♭ G G♯" at bounding box center [893, 354] width 27 height 17
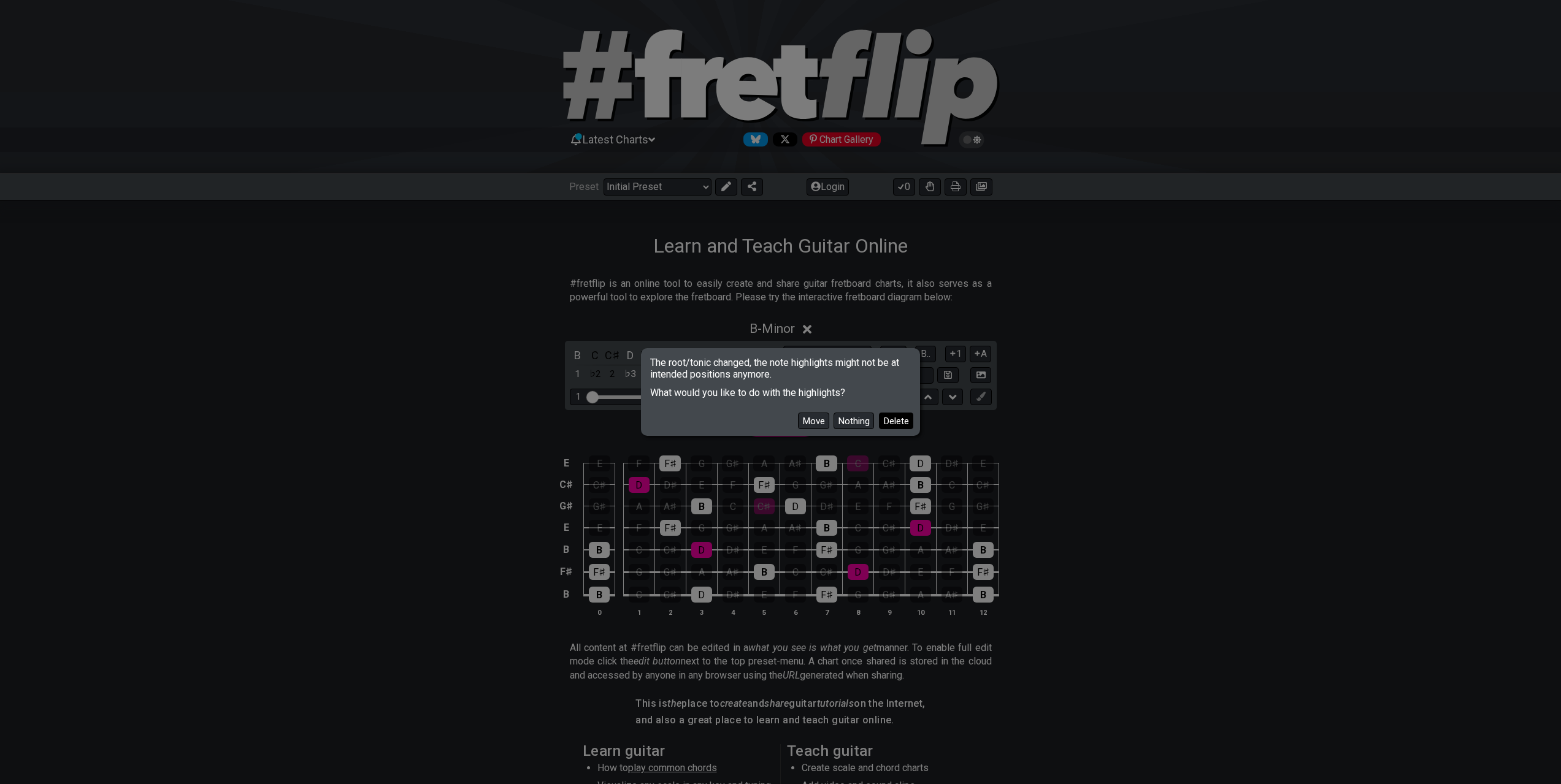
click at [888, 423] on button "Delete" at bounding box center [896, 421] width 34 height 17
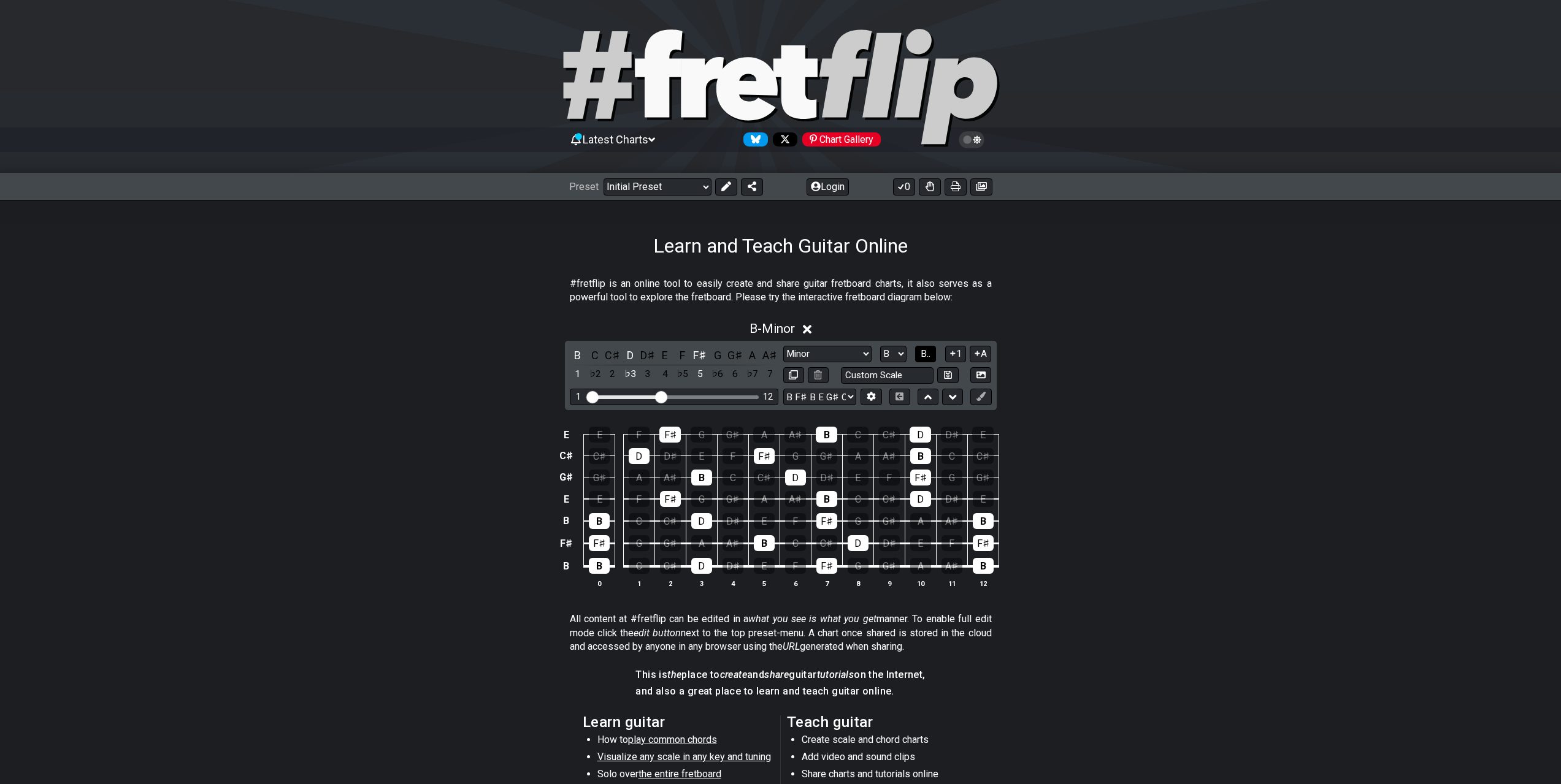
click at [931, 355] on span "B.." at bounding box center [925, 354] width 10 height 11
click at [931, 355] on span "1..7" at bounding box center [925, 354] width 15 height 11
click at [931, 355] on button "..." at bounding box center [925, 354] width 21 height 17
click at [863, 354] on select "Minor Pentatonic Click to edit Minor Pentatonic Major Pentatonic Minor Blues Ma…" at bounding box center [827, 354] width 88 height 17
select select "Phrygian"
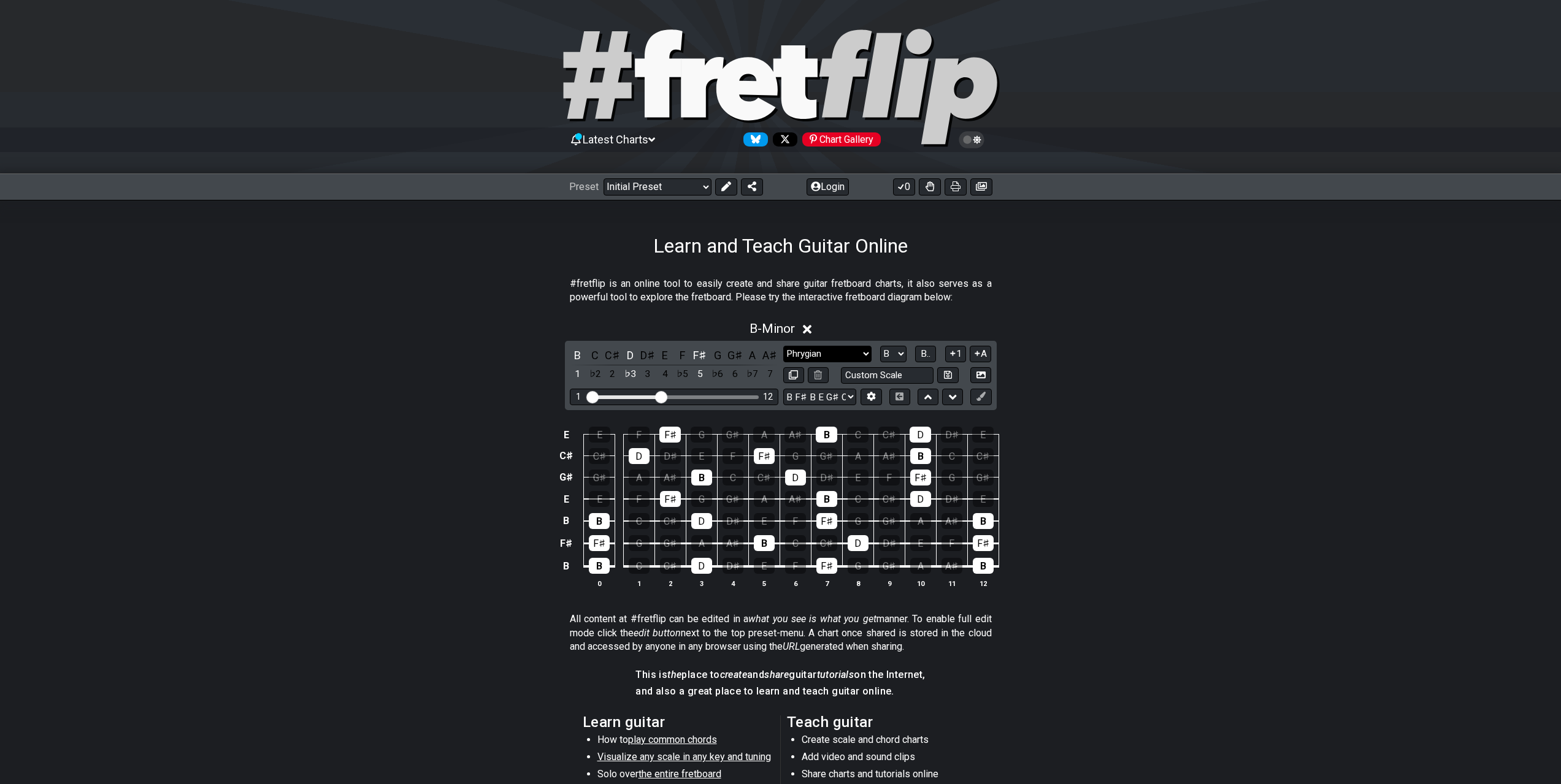
click at [783, 345] on select "Minor Pentatonic Click to edit Minor Pentatonic Major Pentatonic Minor Blues Ma…" at bounding box center [827, 354] width 88 height 17
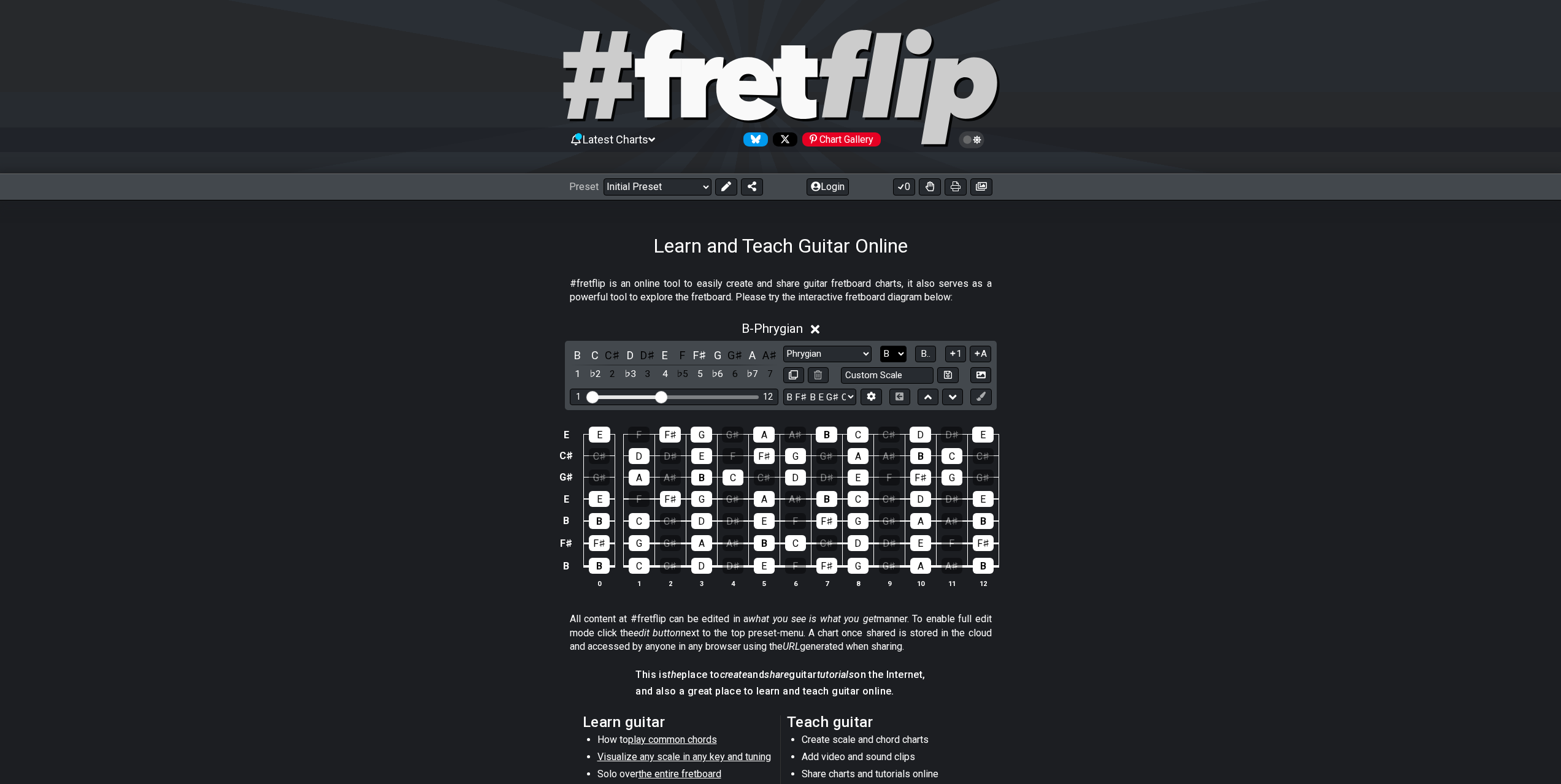
click at [900, 353] on select "A♭ A A♯ B♭ B C C♯ D♭ D D♯ E♭ E F F♯ G♭ G G♯" at bounding box center [893, 354] width 27 height 17
click at [880, 345] on select "A♭ A A♯ B♭ B C C♯ D♭ D D♯ E♭ E F F♯ G♭ G G♯" at bounding box center [893, 354] width 27 height 17
click at [984, 355] on button "A" at bounding box center [980, 354] width 21 height 17
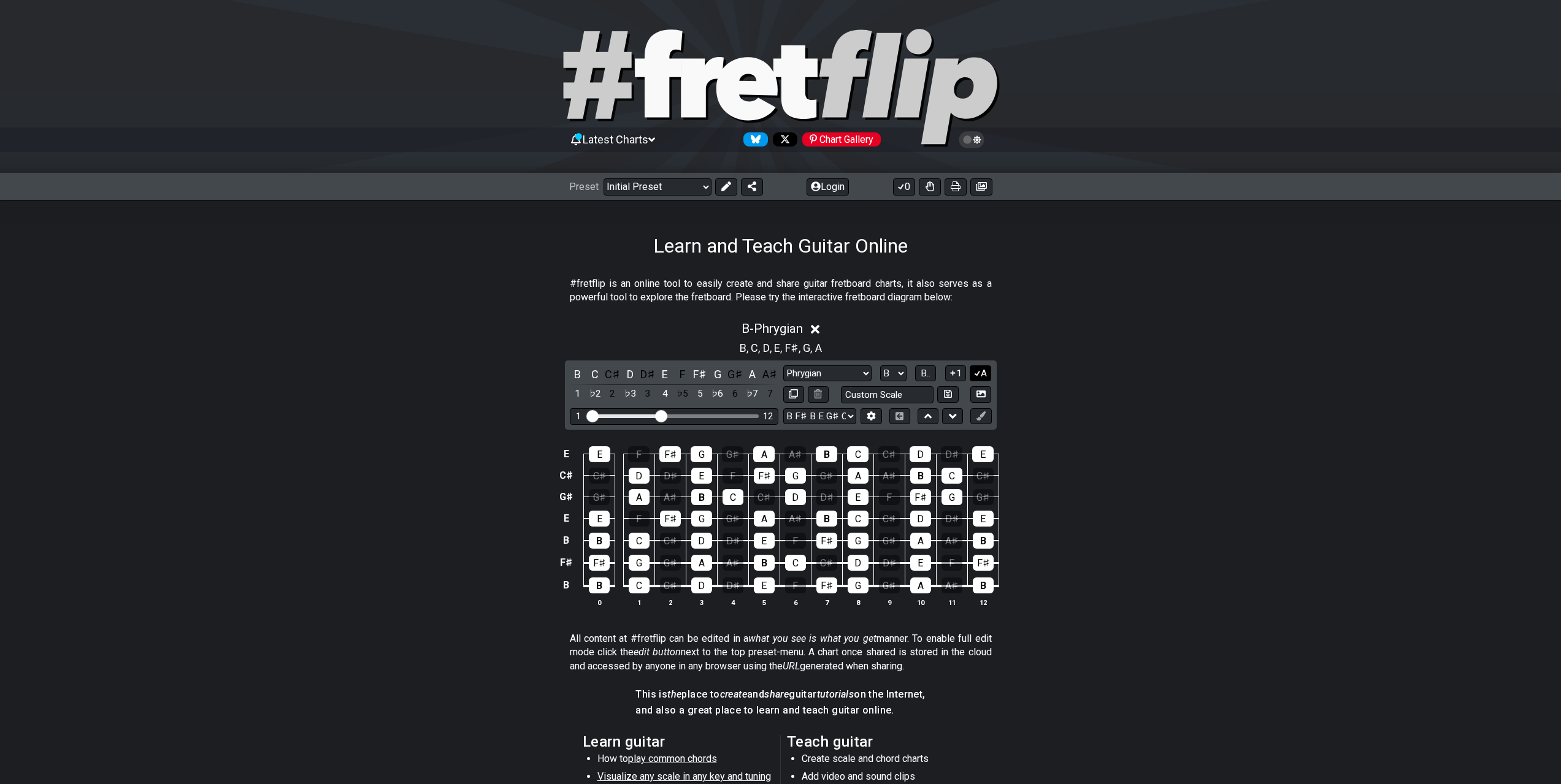
click at [984, 371] on button "A" at bounding box center [980, 374] width 21 height 17
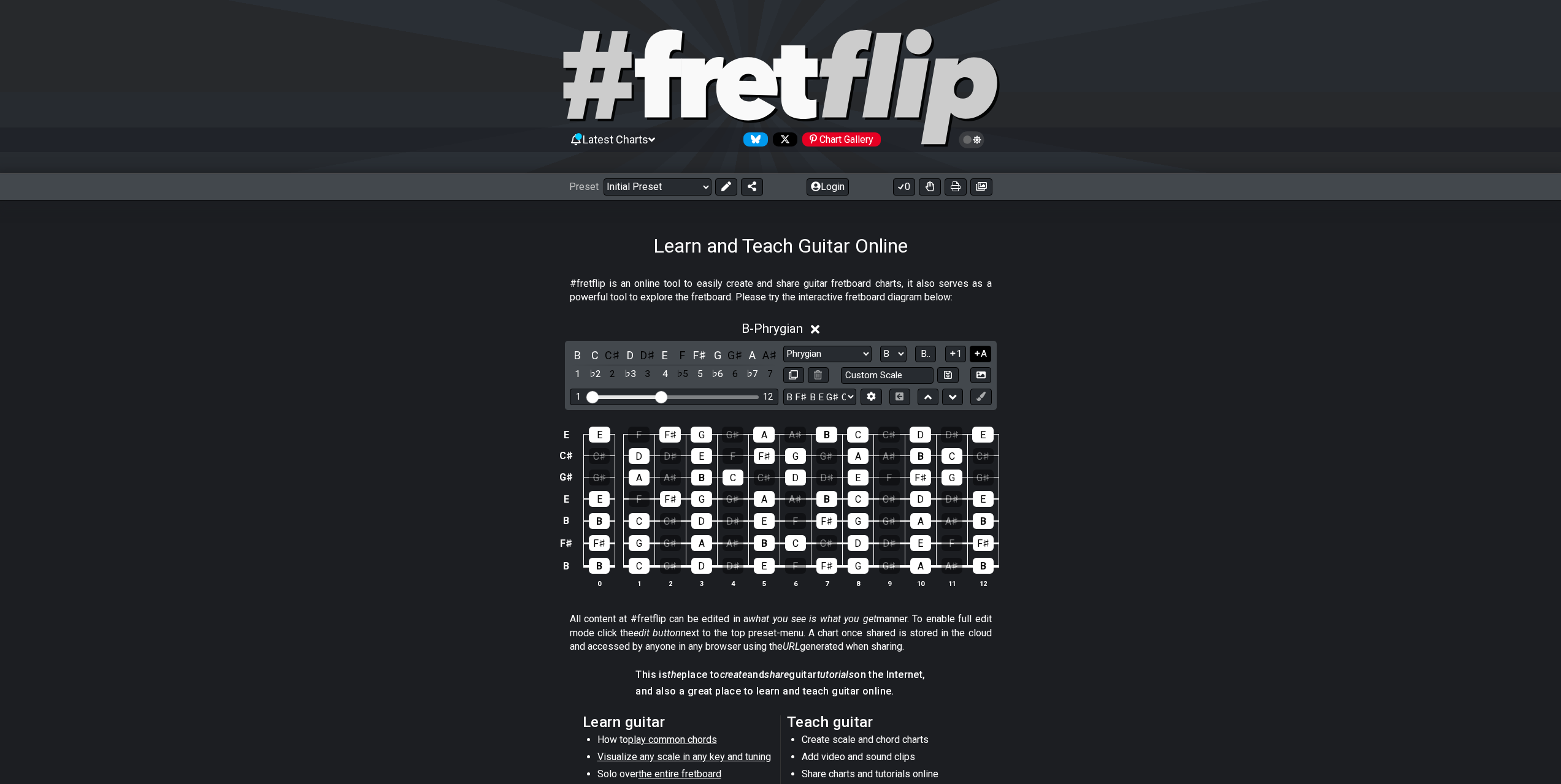
click at [980, 354] on icon at bounding box center [977, 354] width 12 height 9
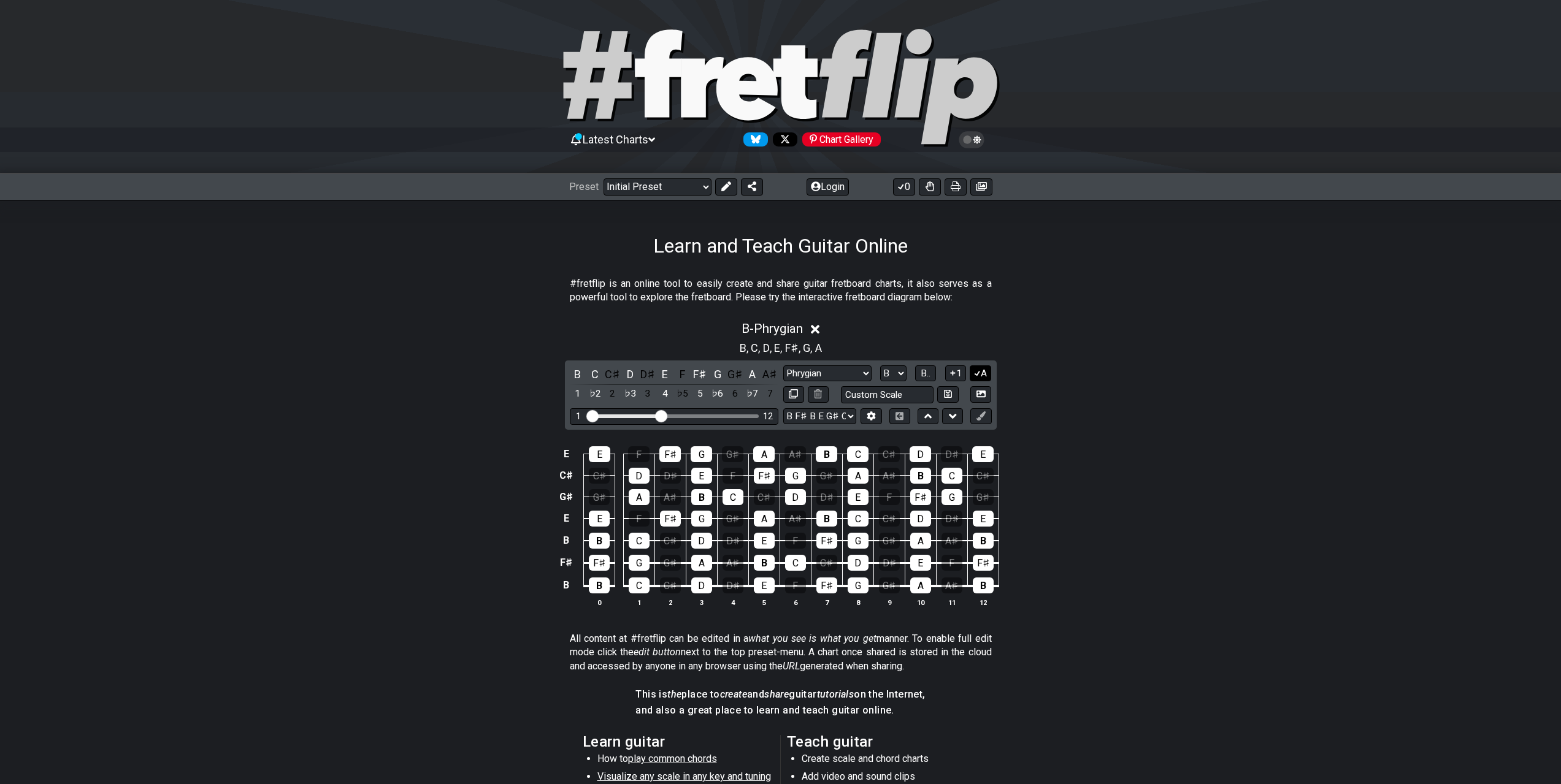
click at [980, 373] on icon at bounding box center [977, 373] width 12 height 9
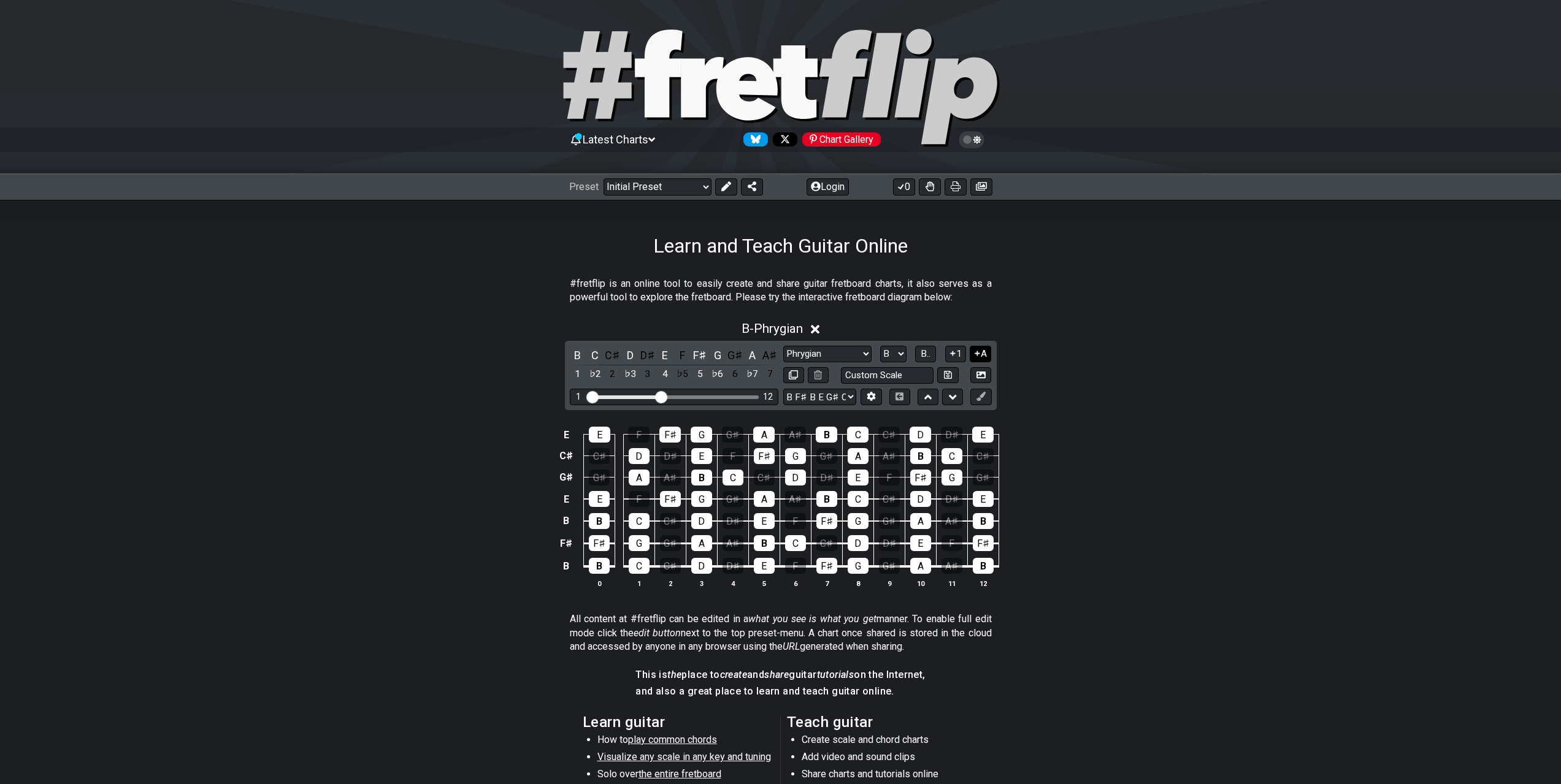
click at [979, 359] on button "A" at bounding box center [980, 354] width 21 height 17
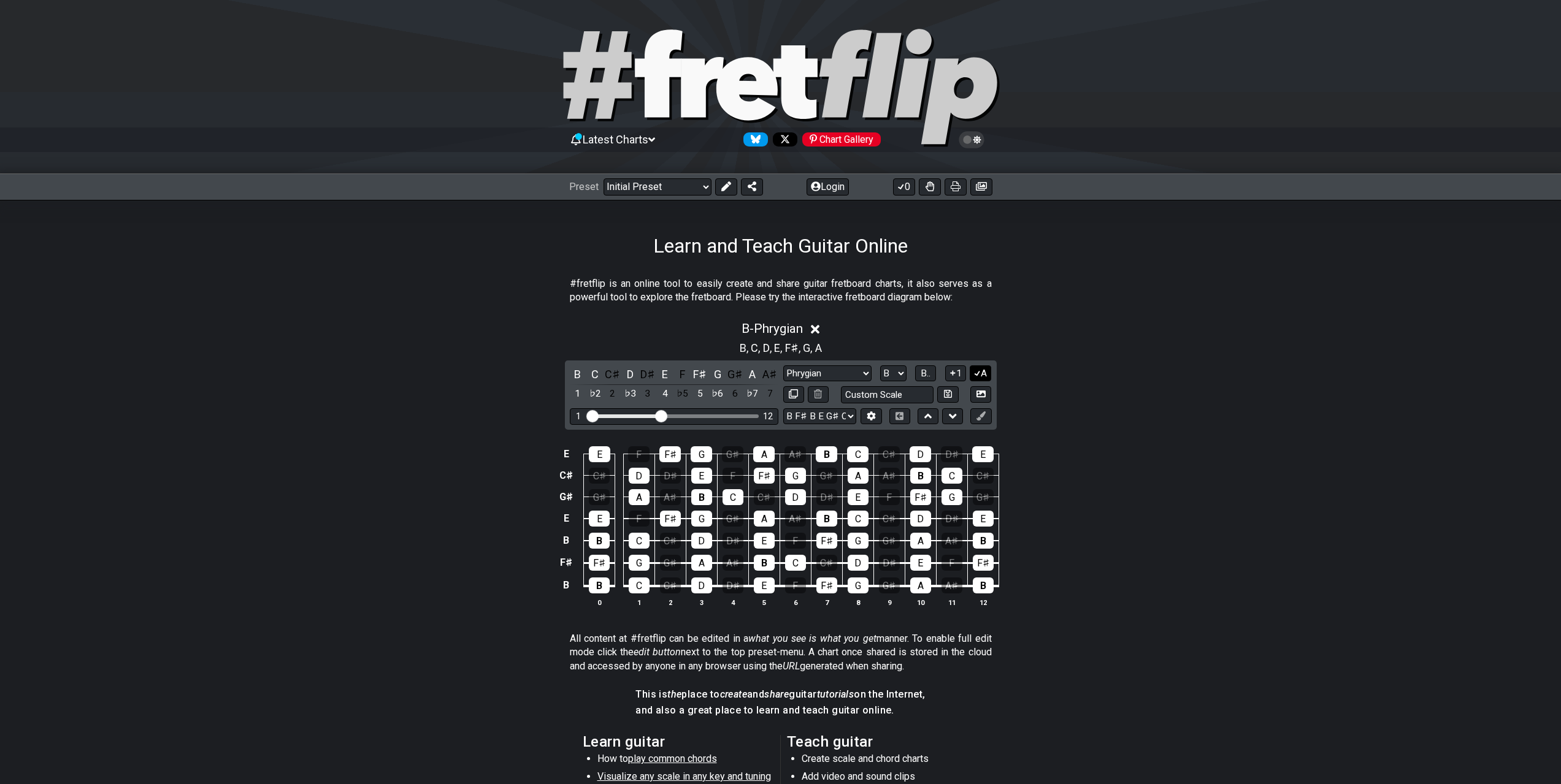
click at [980, 370] on icon at bounding box center [977, 373] width 12 height 9
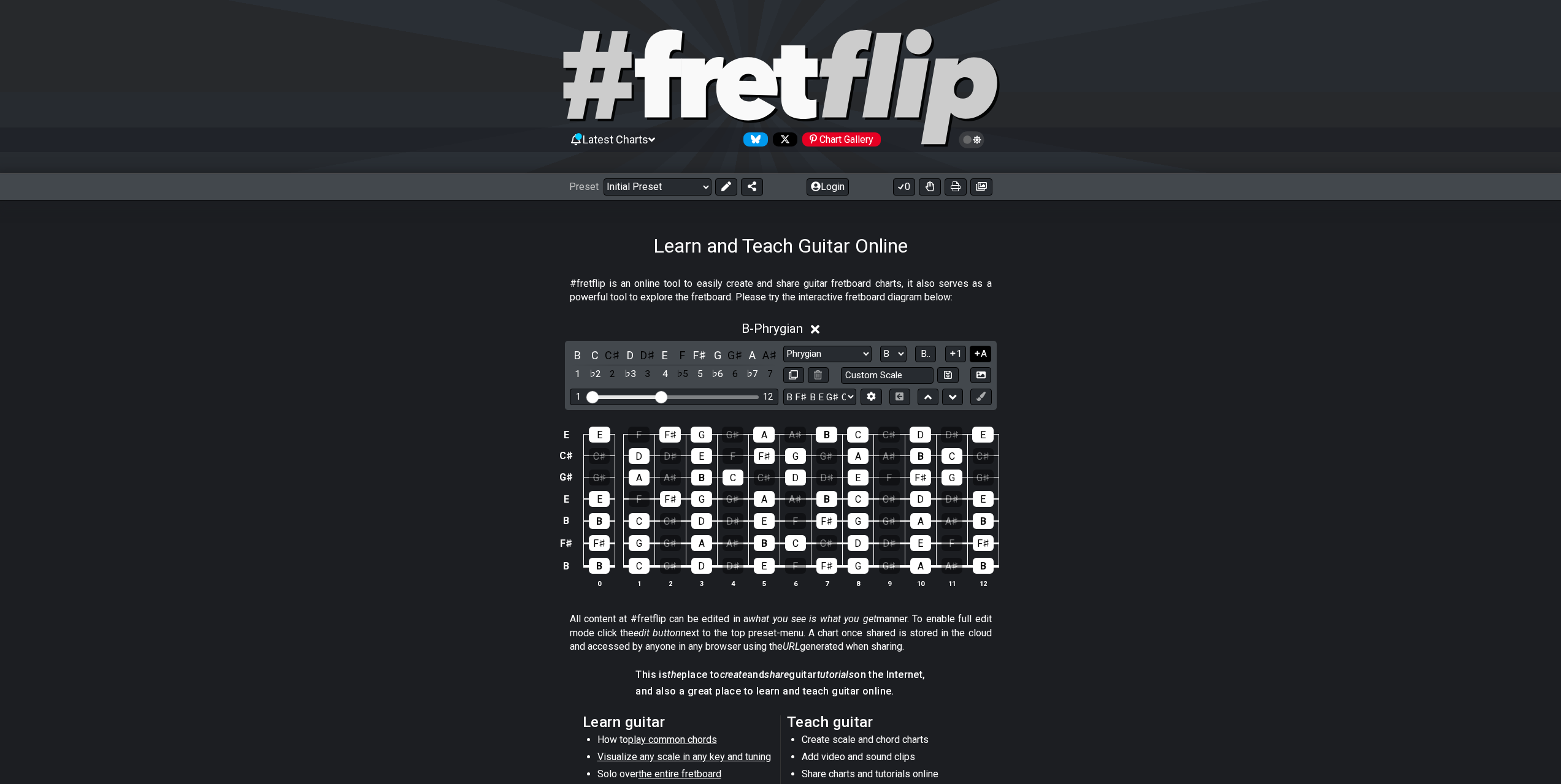
click at [980, 357] on icon at bounding box center [977, 354] width 12 height 9
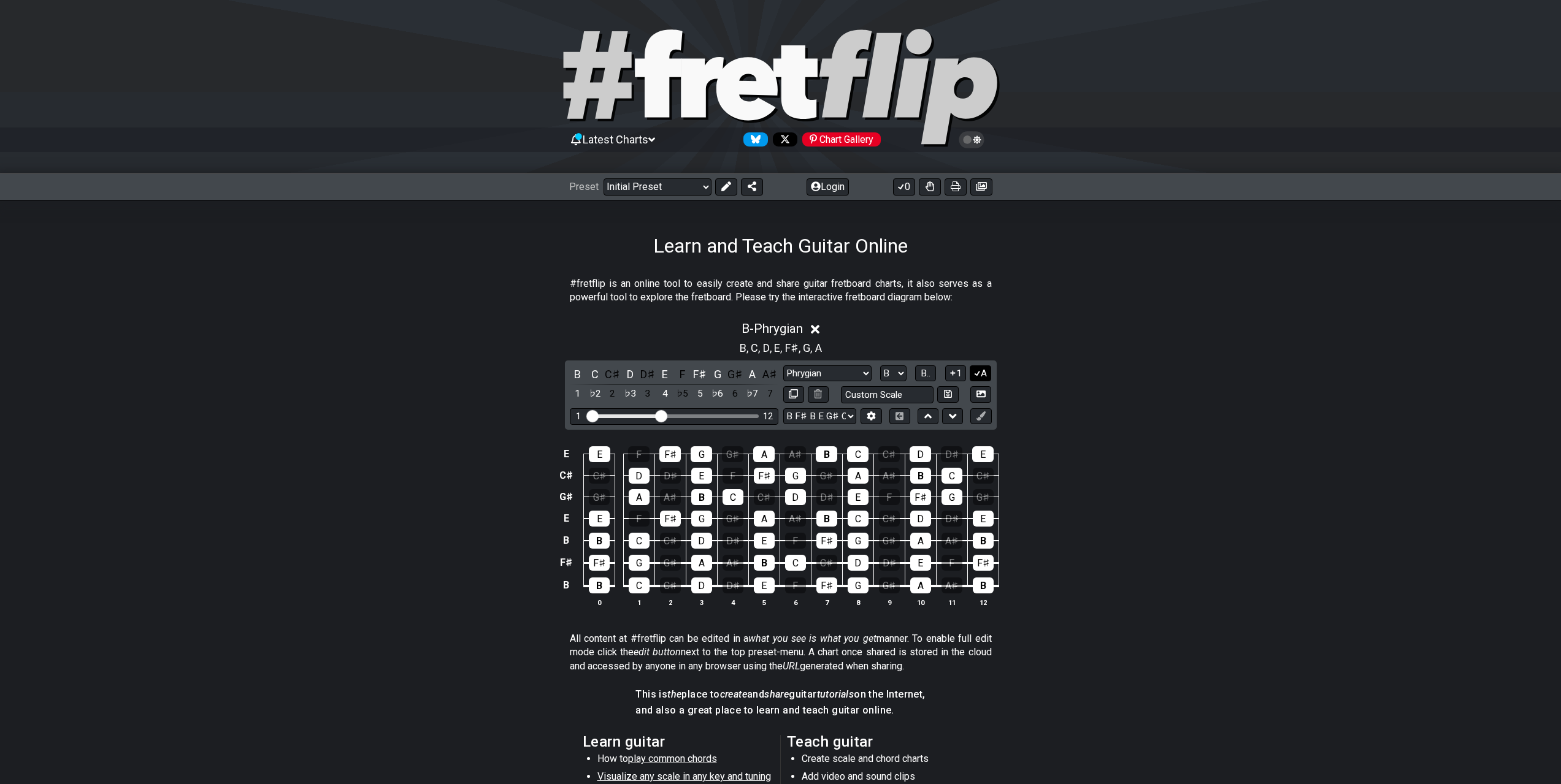
click at [980, 373] on icon at bounding box center [977, 373] width 12 height 9
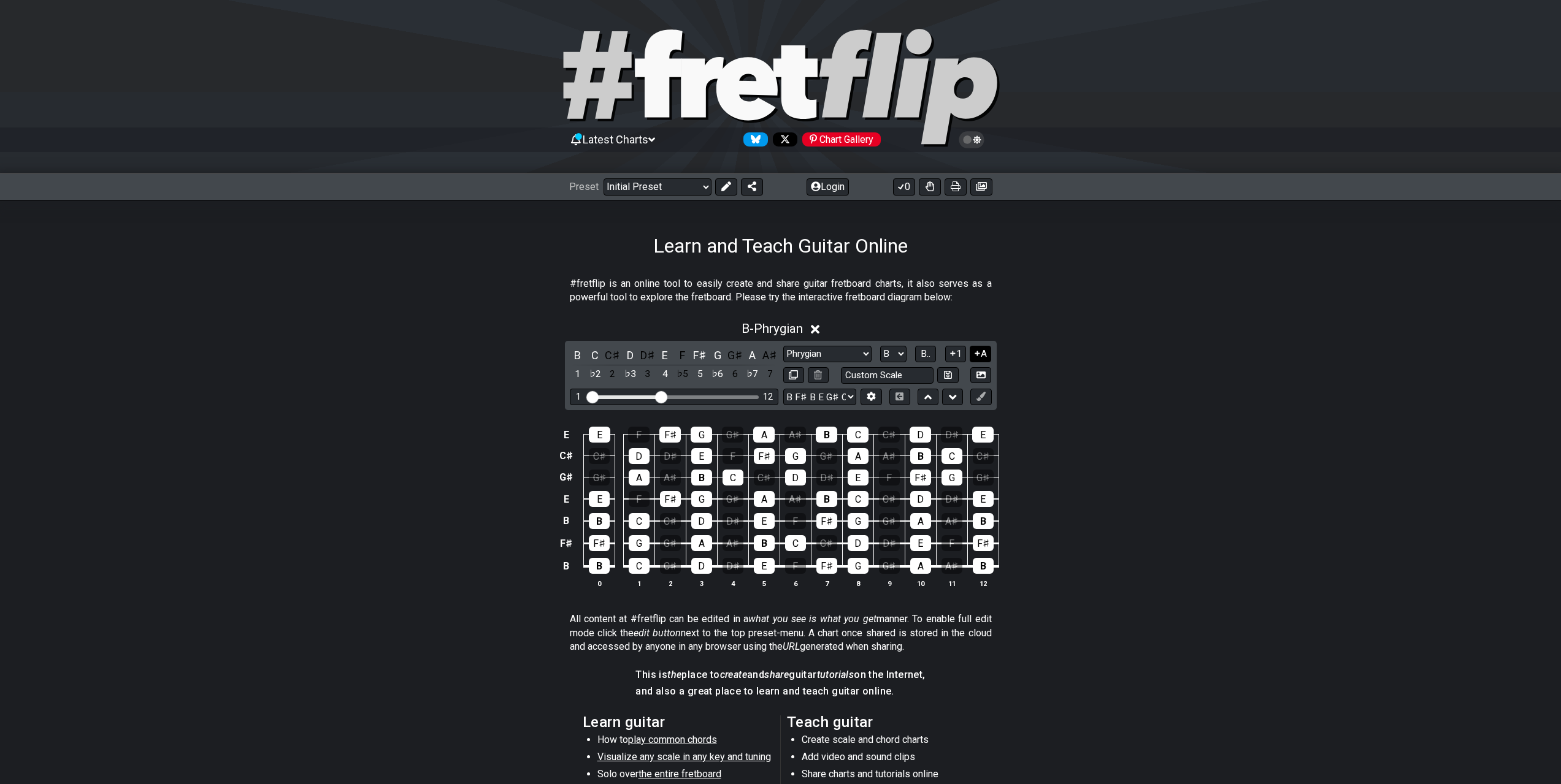
click at [980, 358] on icon at bounding box center [977, 354] width 12 height 9
